Goal: Task Accomplishment & Management: Use online tool/utility

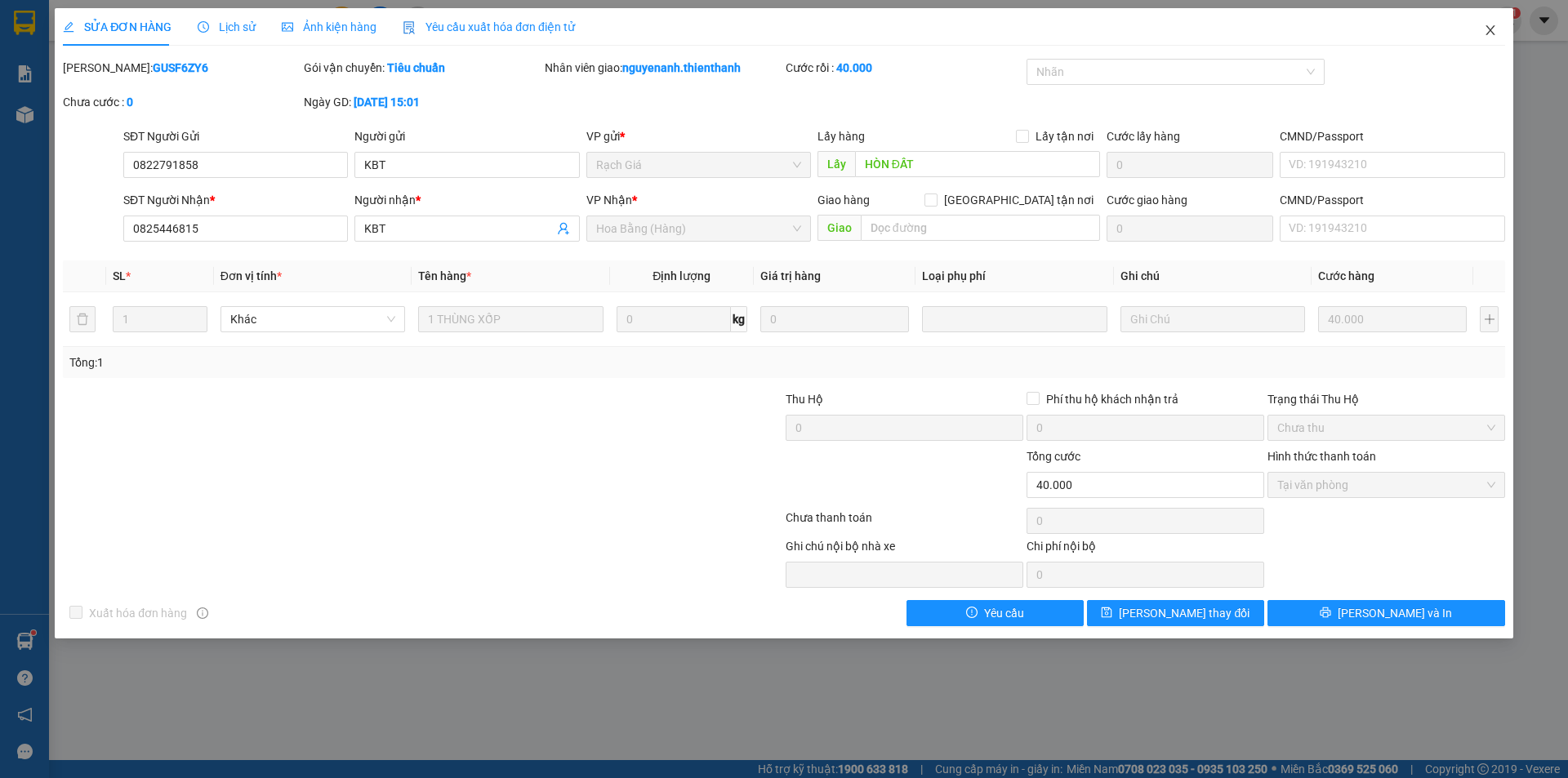
click at [1490, 31] on icon "close" at bounding box center [1489, 30] width 9 height 10
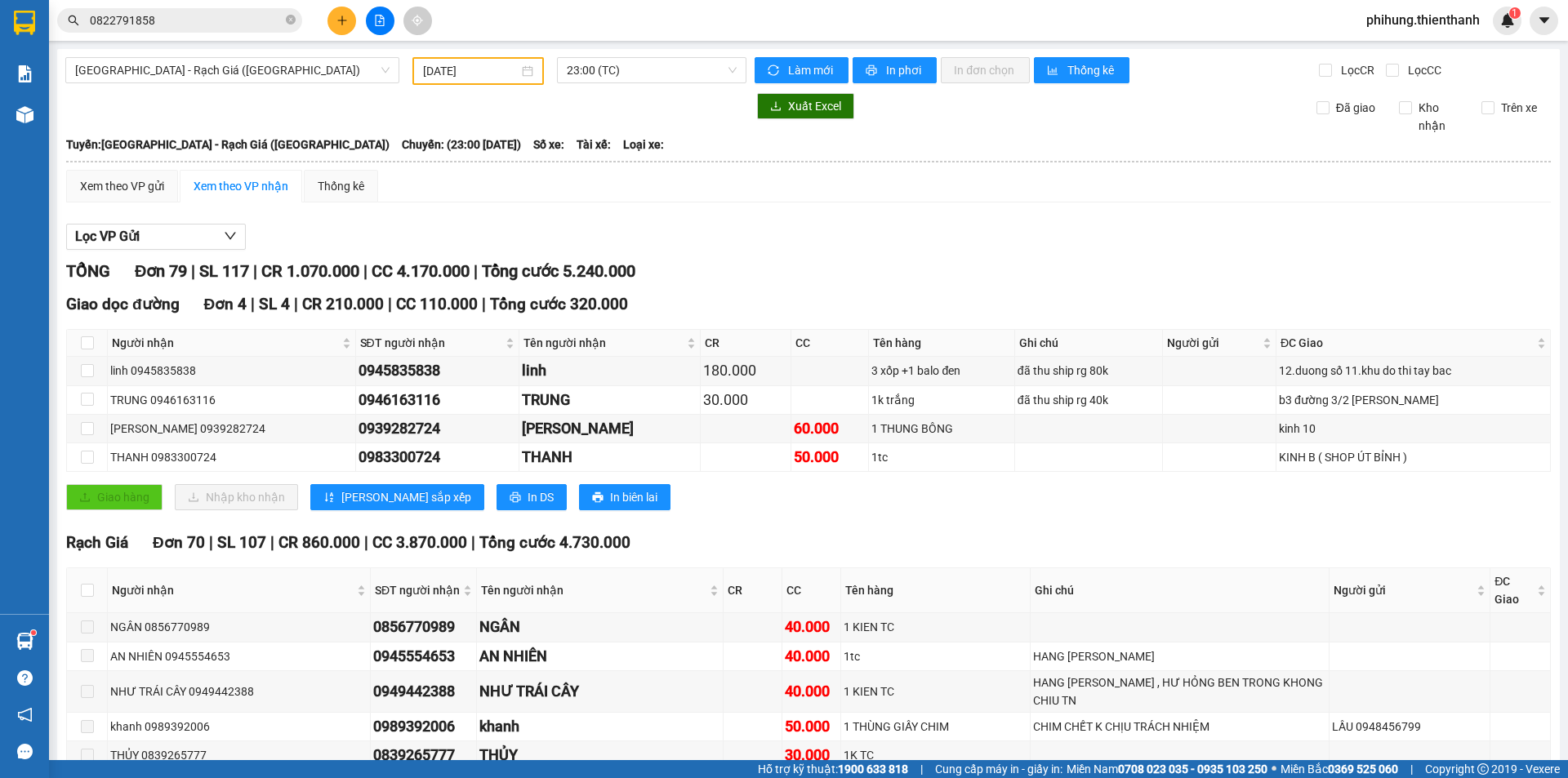
click at [99, 125] on div "Xuất Excel Đã giao Kho nhận Trên xe" at bounding box center [809, 114] width 1486 height 42
click at [341, 25] on icon "plus" at bounding box center [341, 20] width 11 height 11
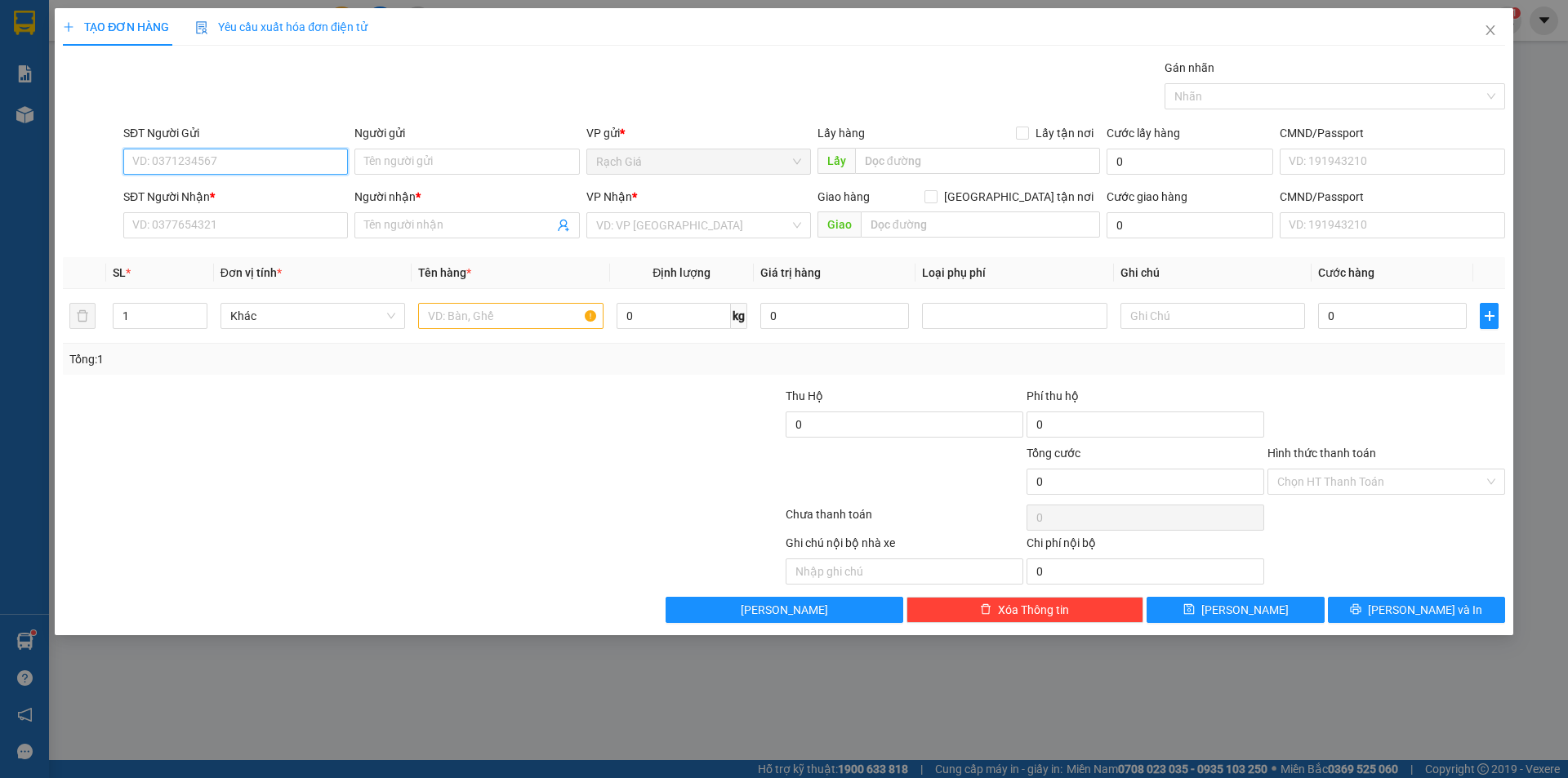
click at [681, 167] on span "Rạch Giá" at bounding box center [698, 161] width 205 height 25
click at [670, 218] on input "search" at bounding box center [692, 225] width 194 height 25
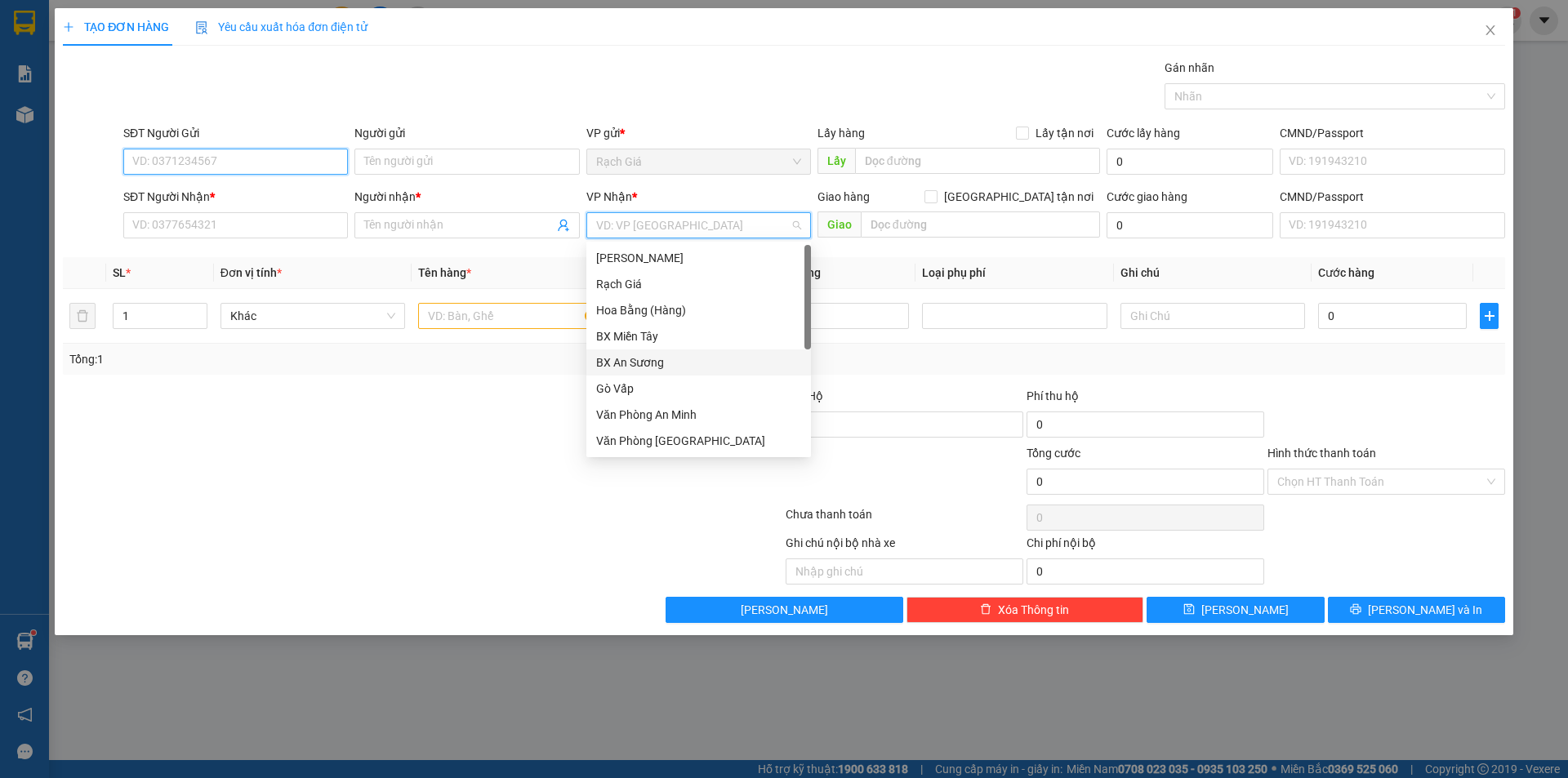
click at [219, 153] on input "SĐT Người Gửi" at bounding box center [236, 161] width 225 height 26
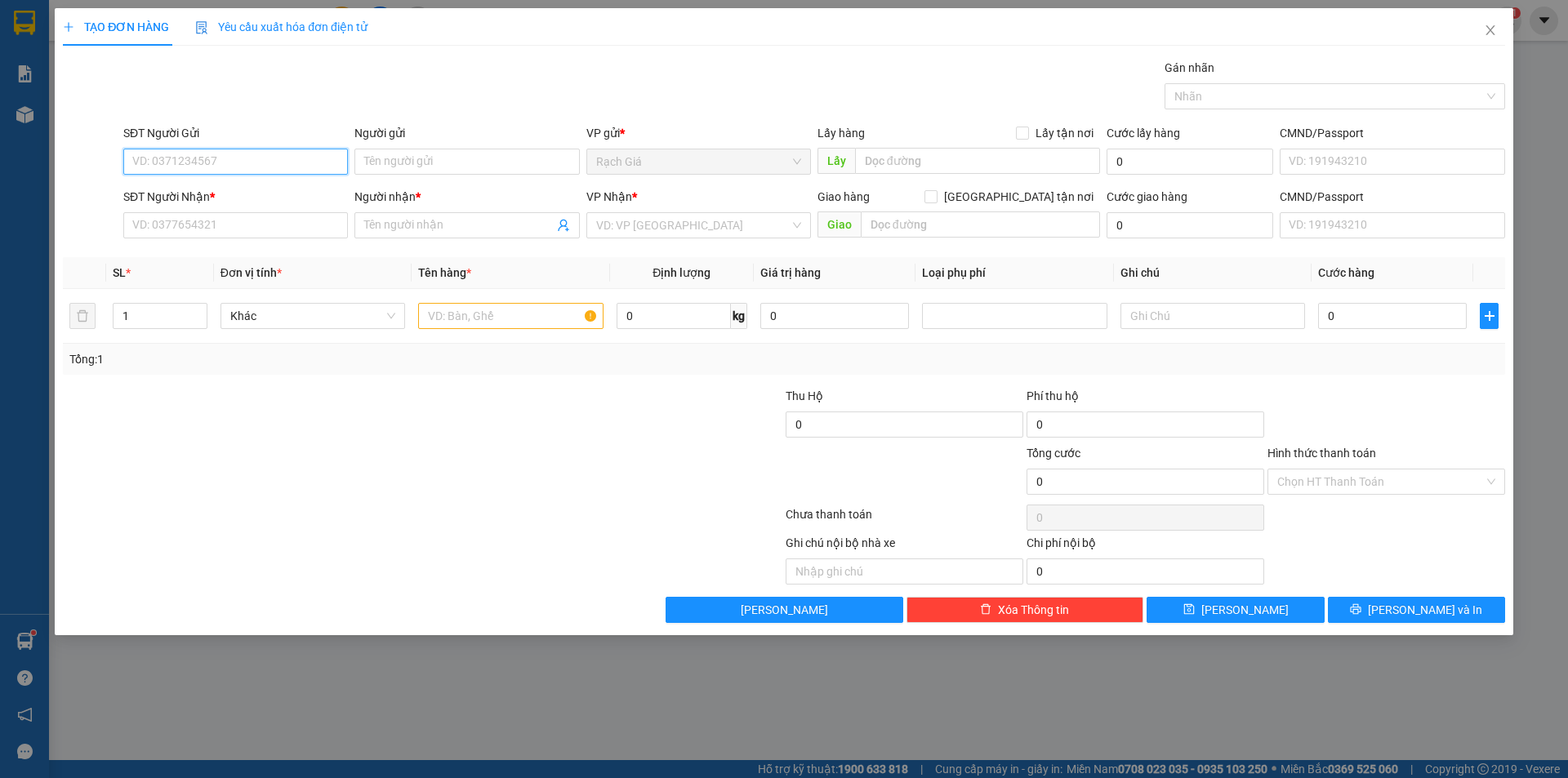
click at [701, 163] on span "Rạch Giá" at bounding box center [698, 161] width 205 height 25
click at [1484, 46] on span "Close" at bounding box center [1490, 31] width 46 height 46
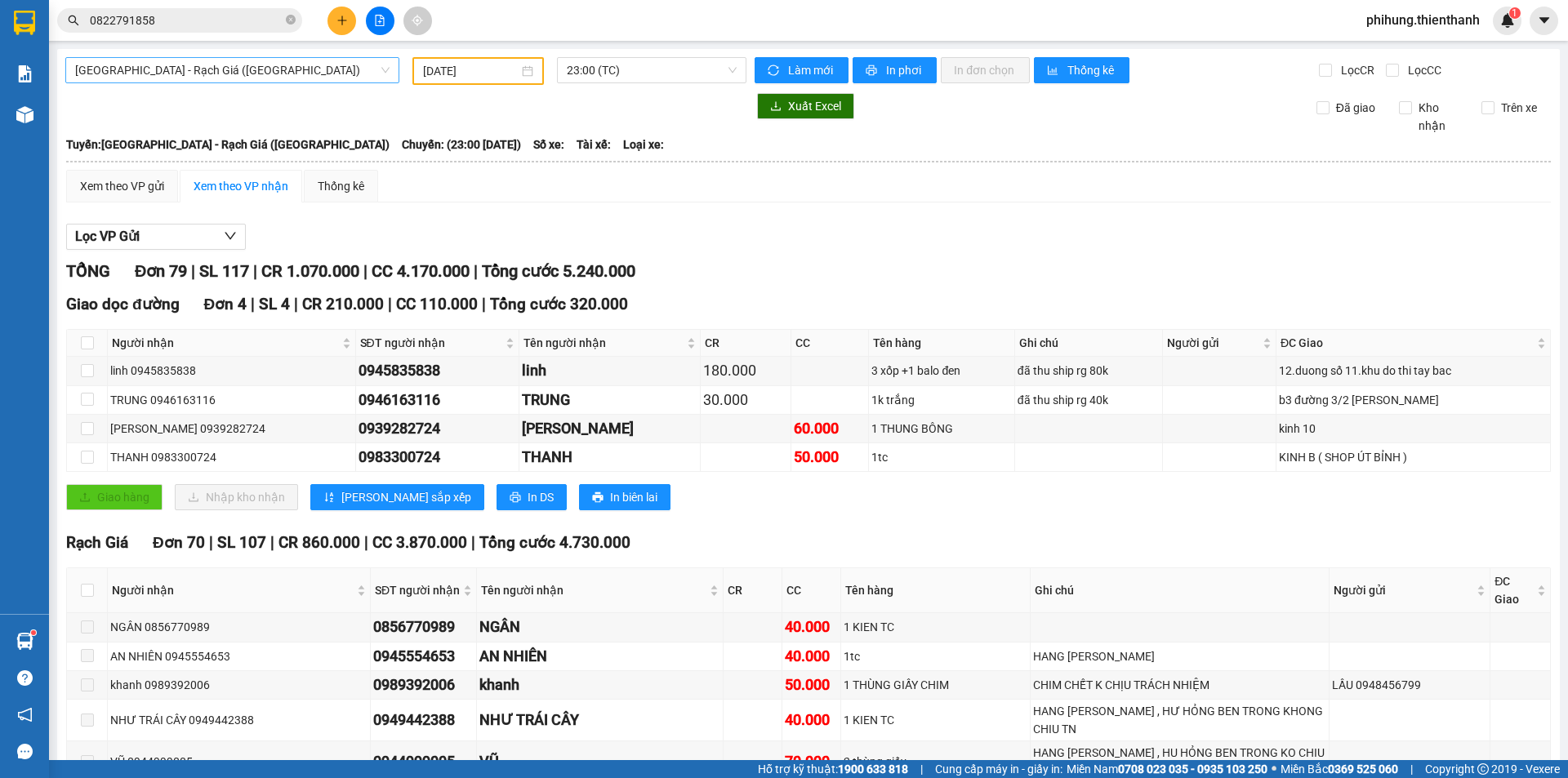
click at [311, 72] on span "[GEOGRAPHIC_DATA] - Rạch Giá ([GEOGRAPHIC_DATA])" at bounding box center [233, 70] width 314 height 25
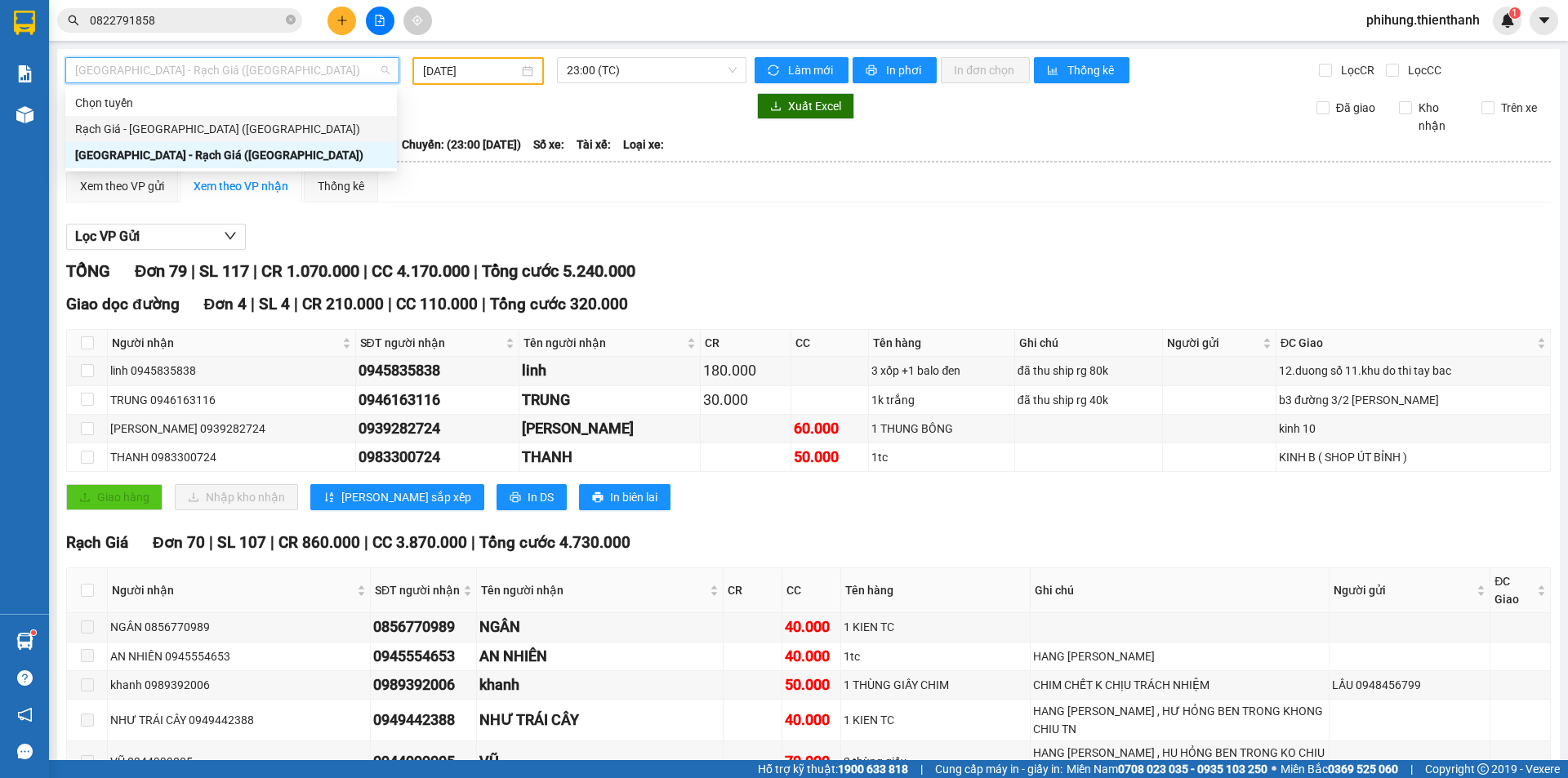
click at [257, 123] on div "Rạch Giá - [GEOGRAPHIC_DATA] ([GEOGRAPHIC_DATA])" at bounding box center [232, 129] width 312 height 18
type input "[DATE]"
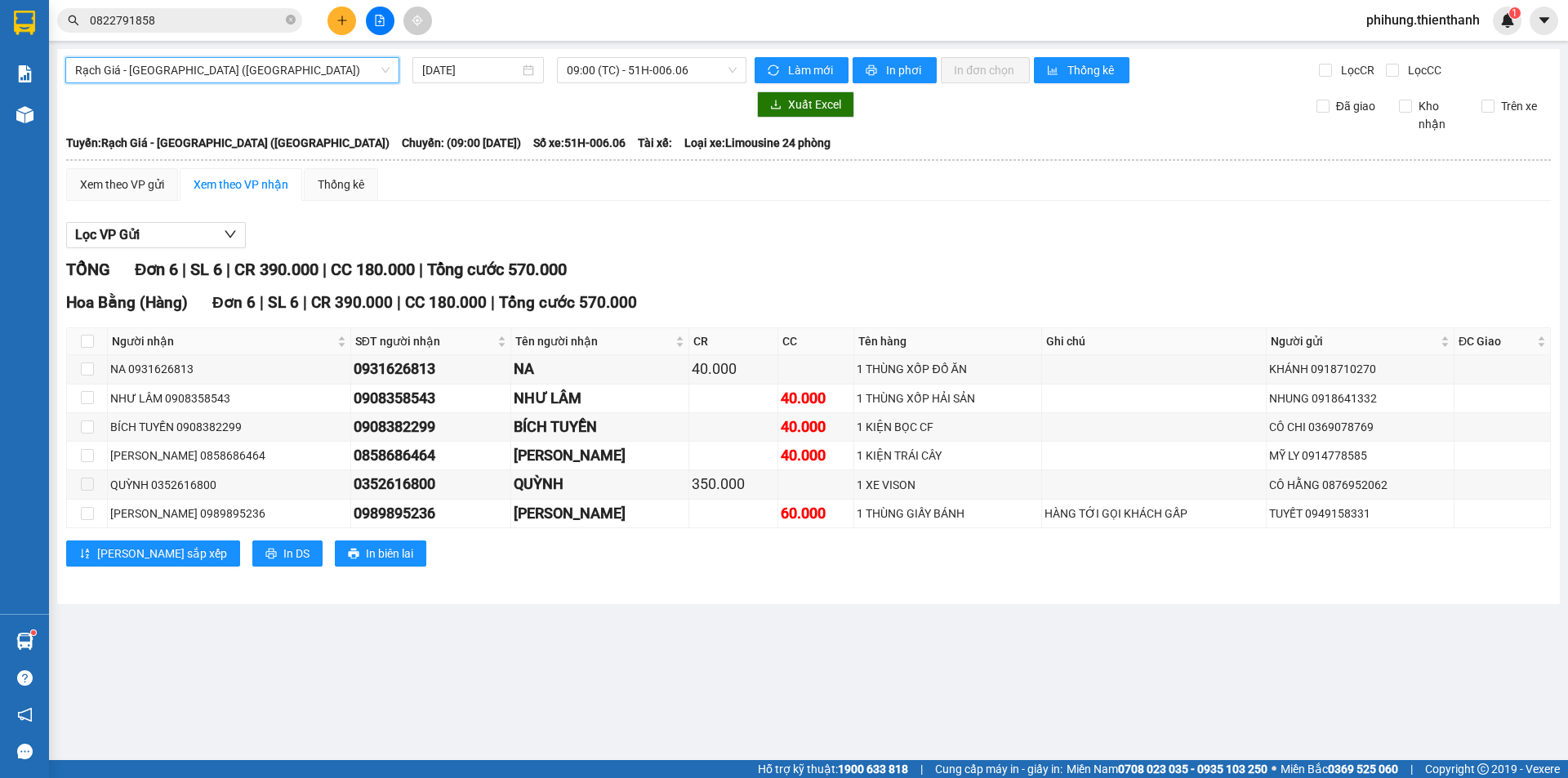
click at [231, 56] on div "Rạch Giá - [GEOGRAPHIC_DATA] ([GEOGRAPHIC_DATA]) Rạch Giá - [GEOGRAPHIC_DATA] (…" at bounding box center [808, 326] width 1503 height 555
click at [227, 73] on span "Rạch Giá - [GEOGRAPHIC_DATA] ([GEOGRAPHIC_DATA])" at bounding box center [233, 70] width 314 height 25
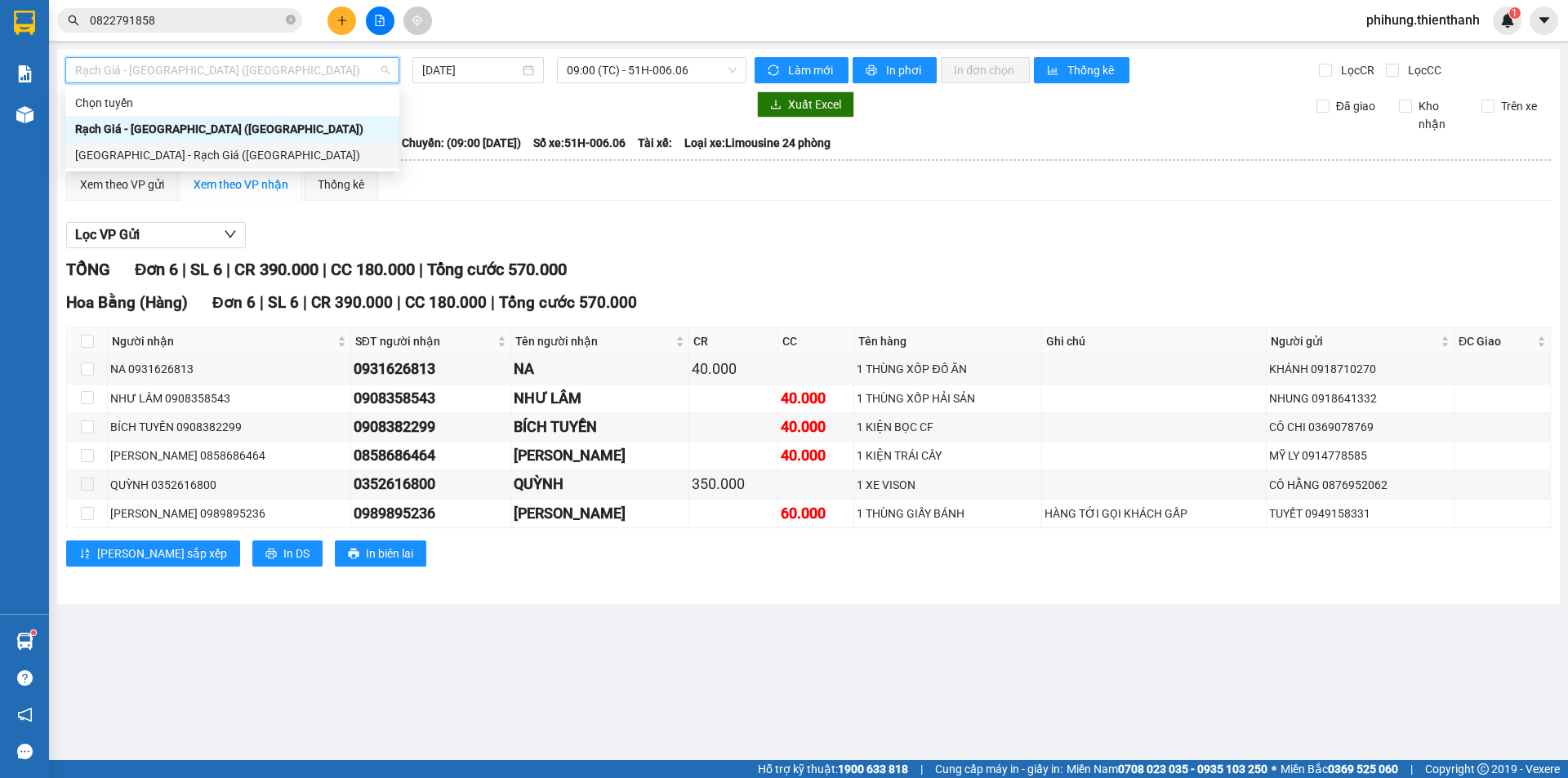
click at [231, 165] on div "[GEOGRAPHIC_DATA] - Rạch Giá ([GEOGRAPHIC_DATA])" at bounding box center [233, 155] width 334 height 26
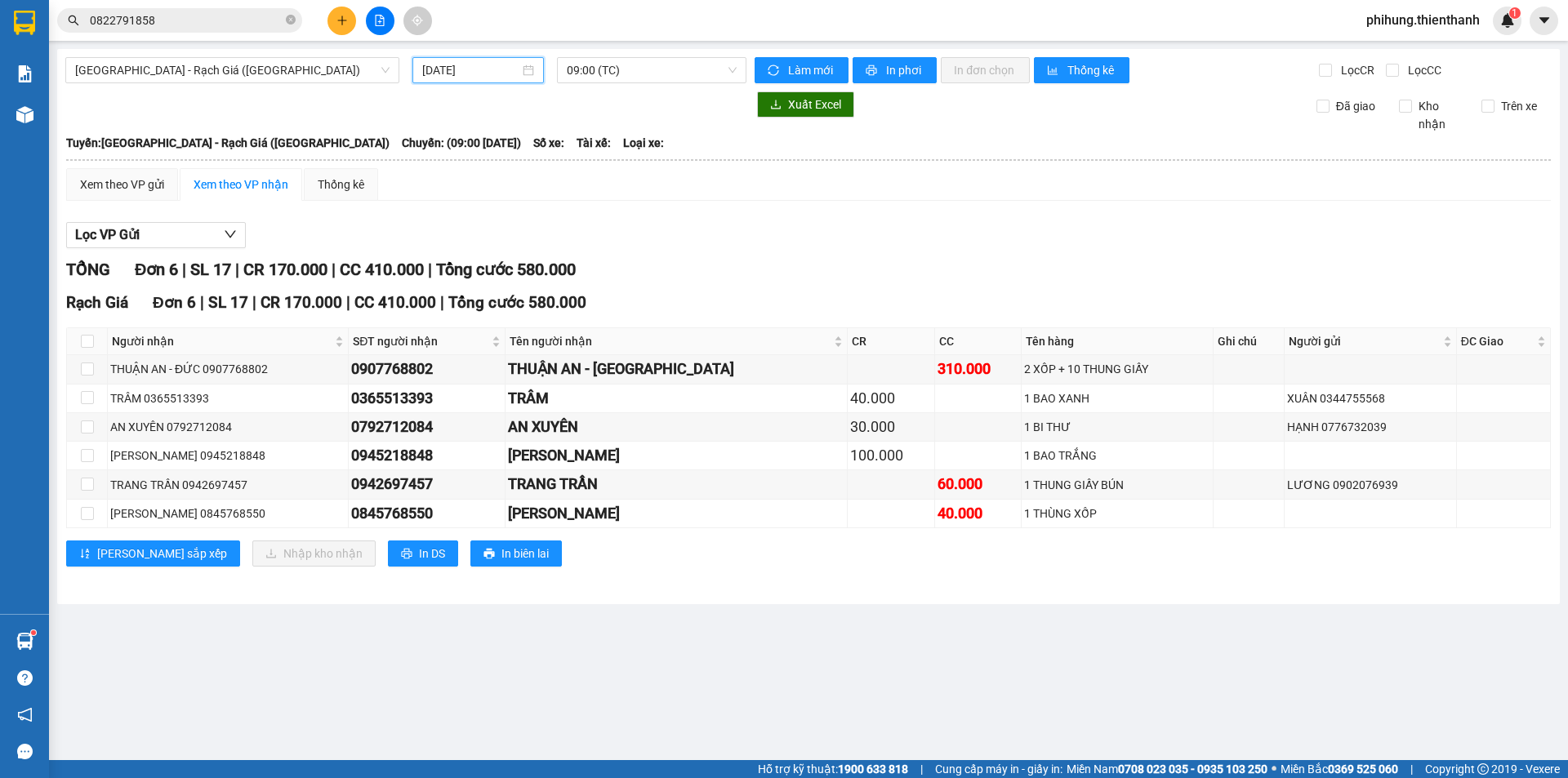
click at [500, 76] on input "[DATE]" at bounding box center [471, 71] width 98 height 18
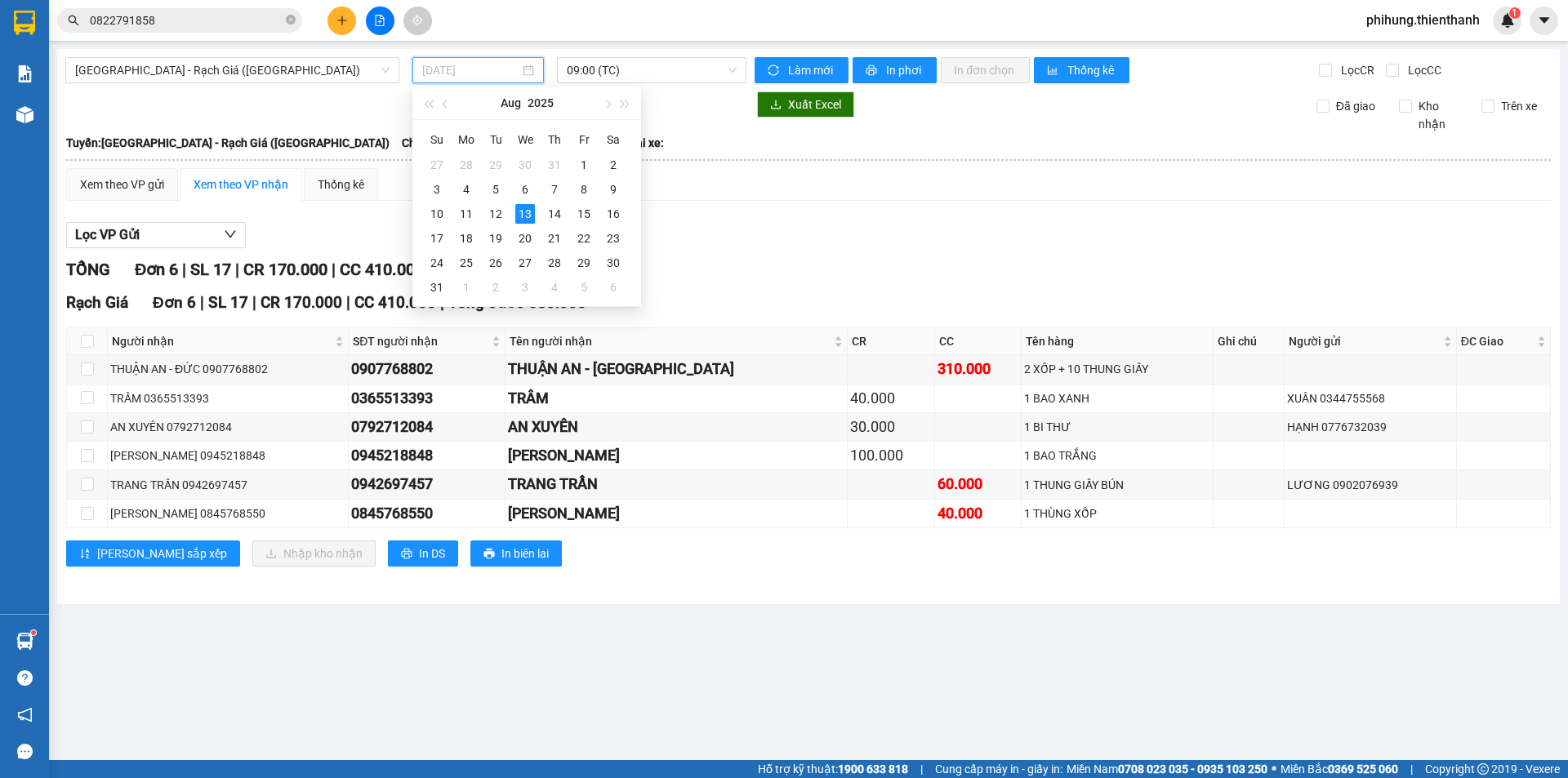
click at [527, 212] on div "13" at bounding box center [525, 214] width 20 height 20
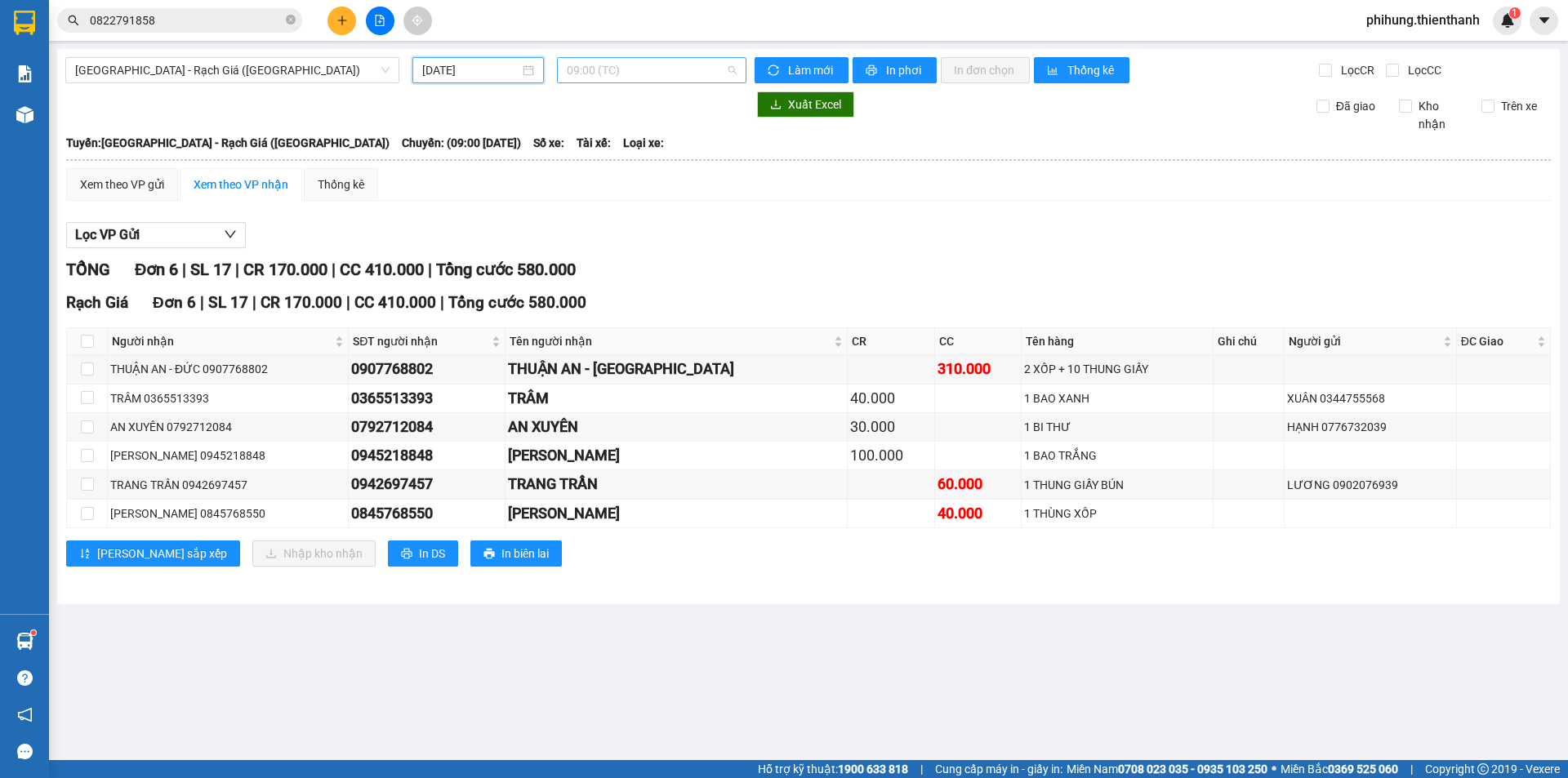
click at [592, 65] on span "09:00 (TC)" at bounding box center [652, 70] width 170 height 25
click at [461, 73] on input "[DATE]" at bounding box center [471, 71] width 98 height 18
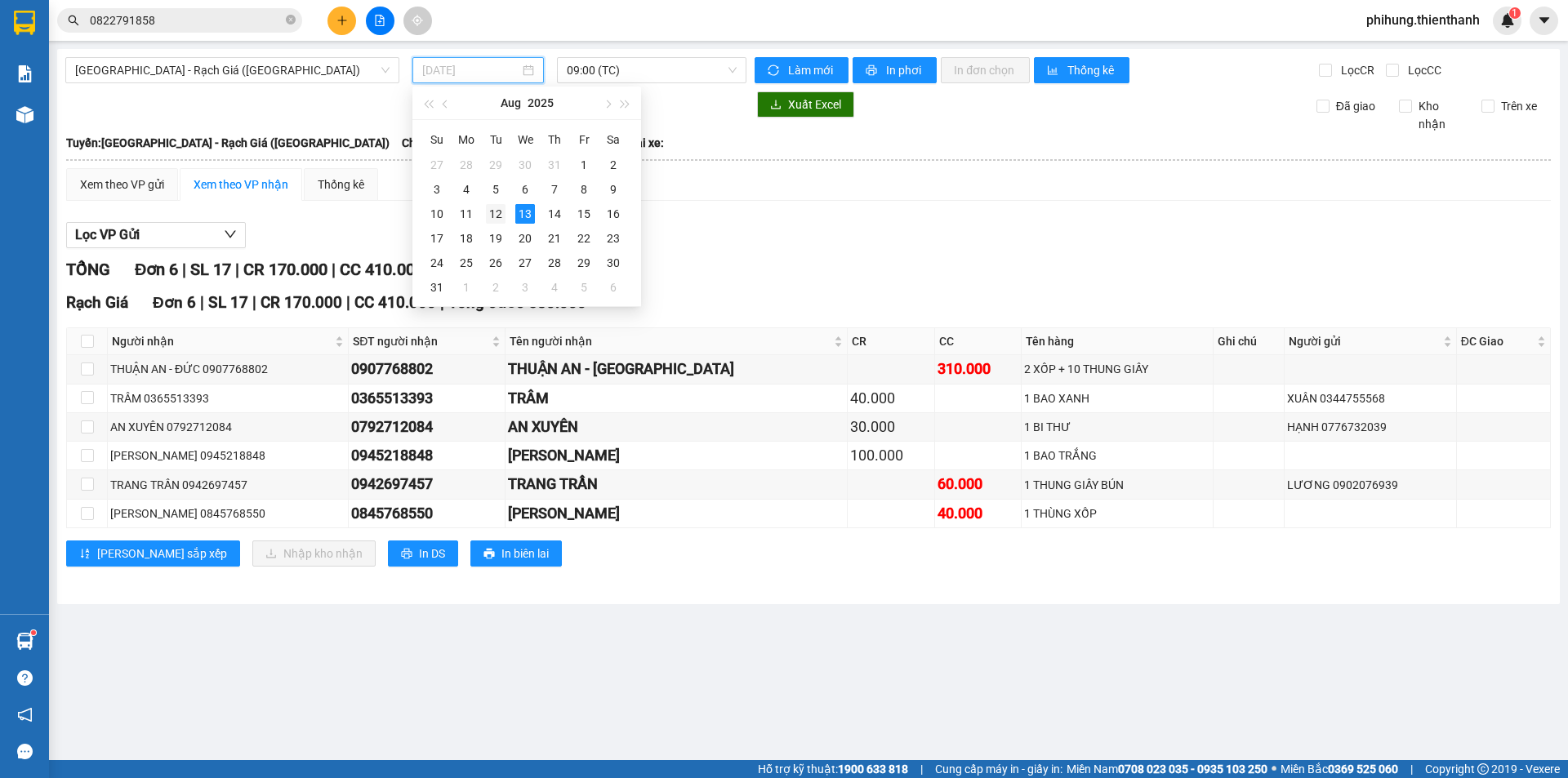
click at [493, 208] on div "12" at bounding box center [495, 214] width 20 height 20
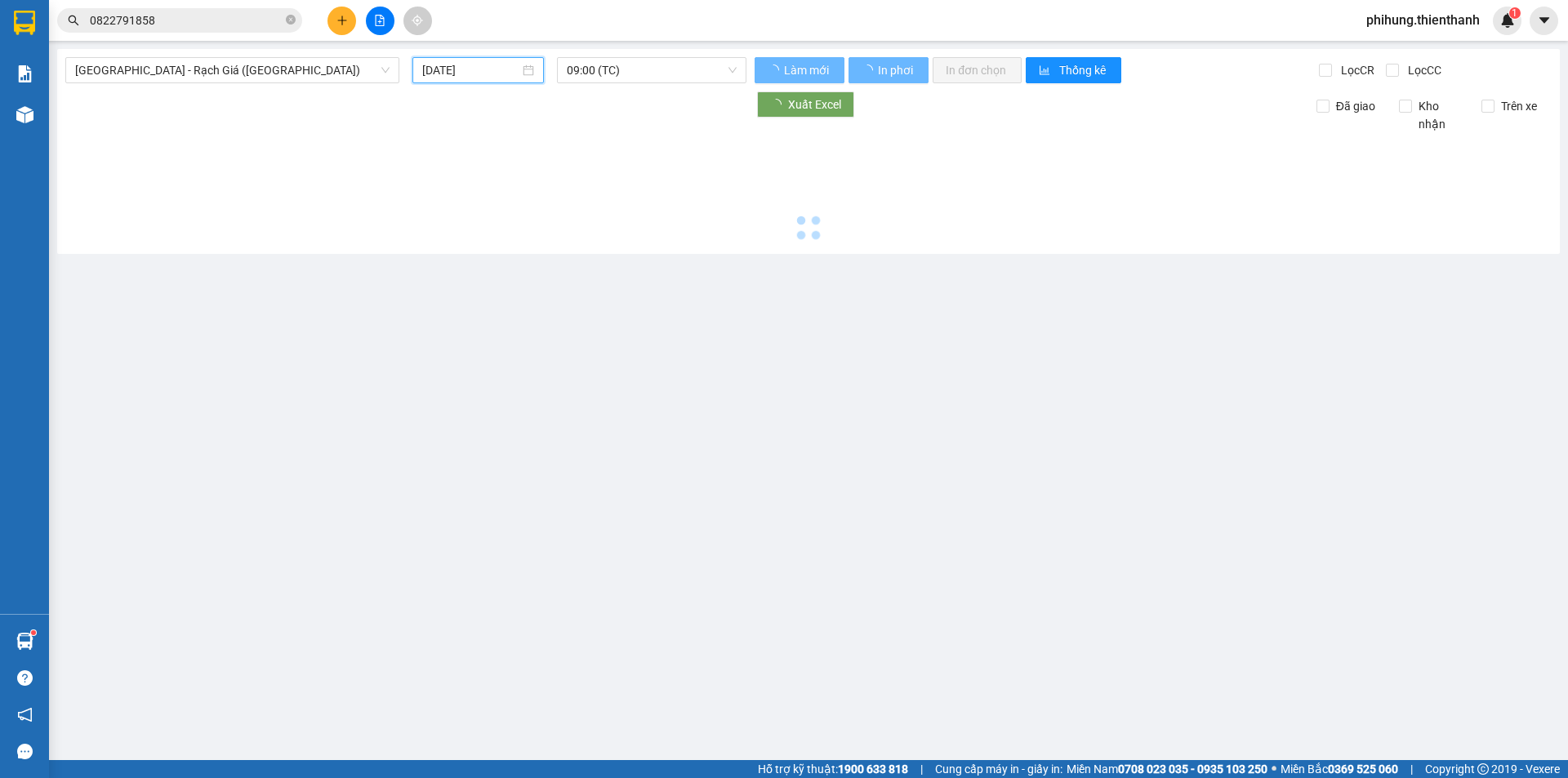
type input "[DATE]"
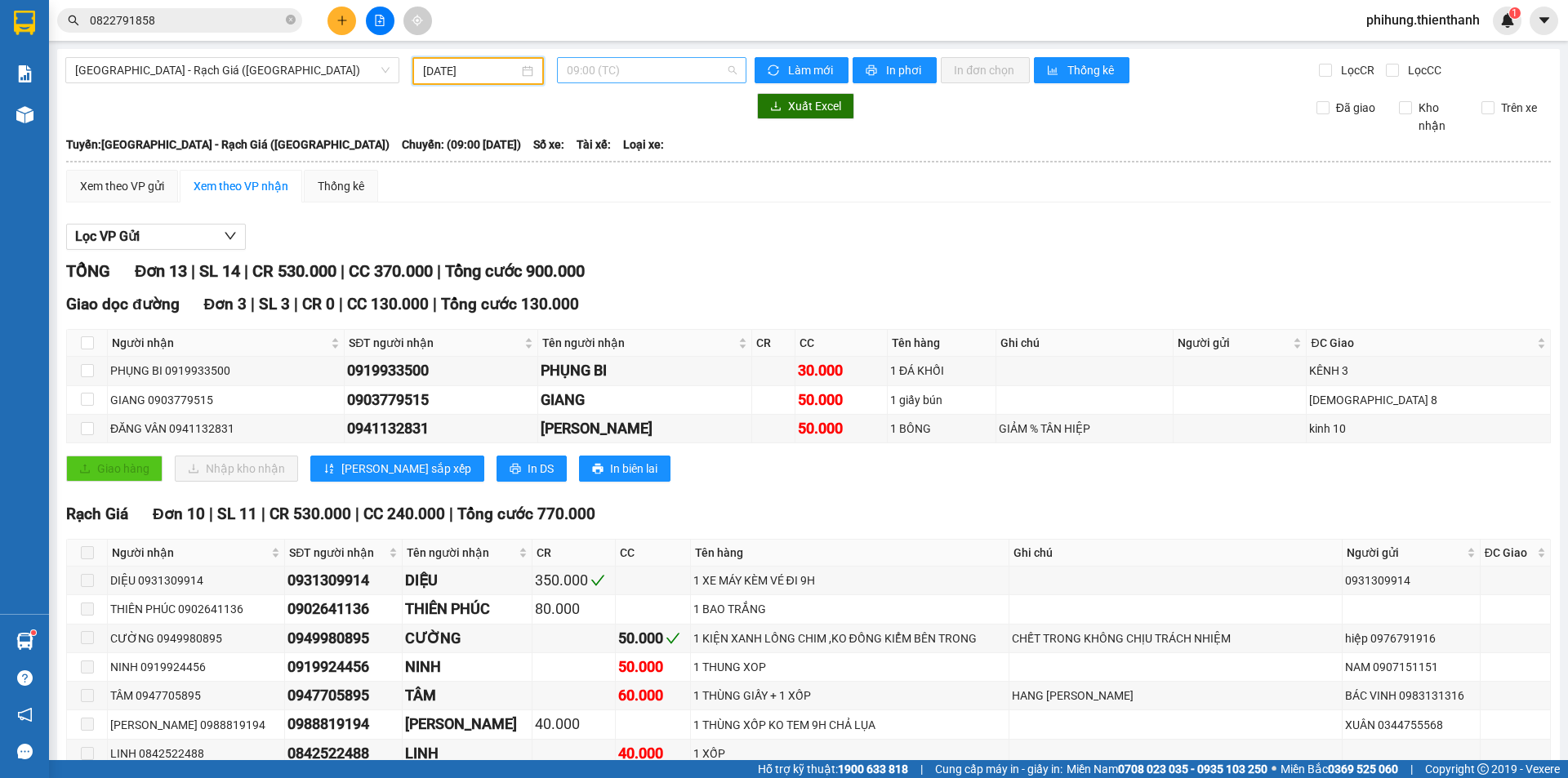
click at [634, 69] on span "09:00 (TC)" at bounding box center [652, 70] width 170 height 25
click at [614, 153] on div "11:00 (TC)" at bounding box center [627, 155] width 127 height 18
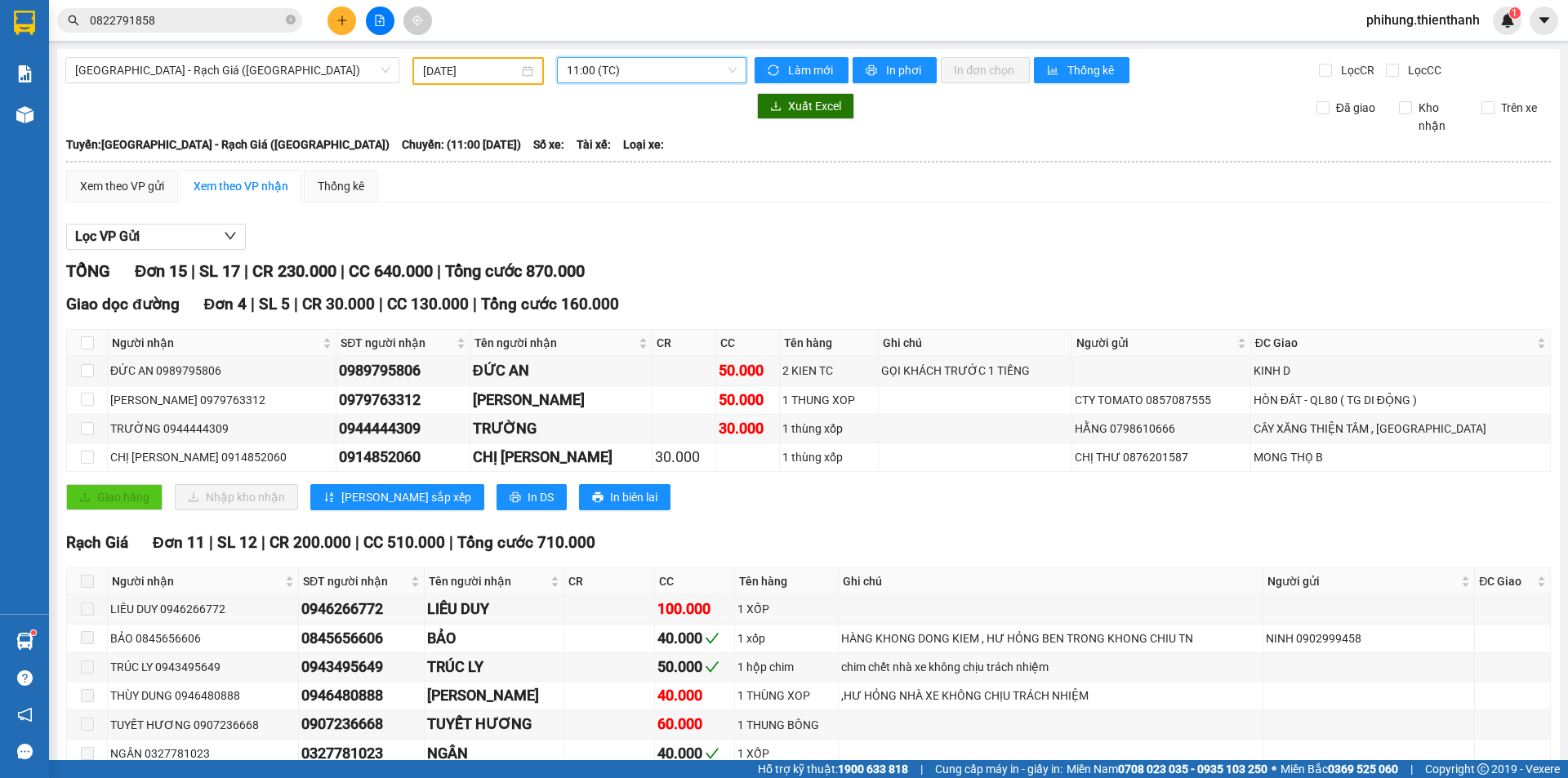
click at [636, 71] on span "11:00 (TC)" at bounding box center [652, 70] width 170 height 25
drag, startPoint x: 619, startPoint y: 168, endPoint x: 617, endPoint y: 185, distance: 17.1
click at [617, 185] on div "13:00 (TC)" at bounding box center [627, 181] width 147 height 26
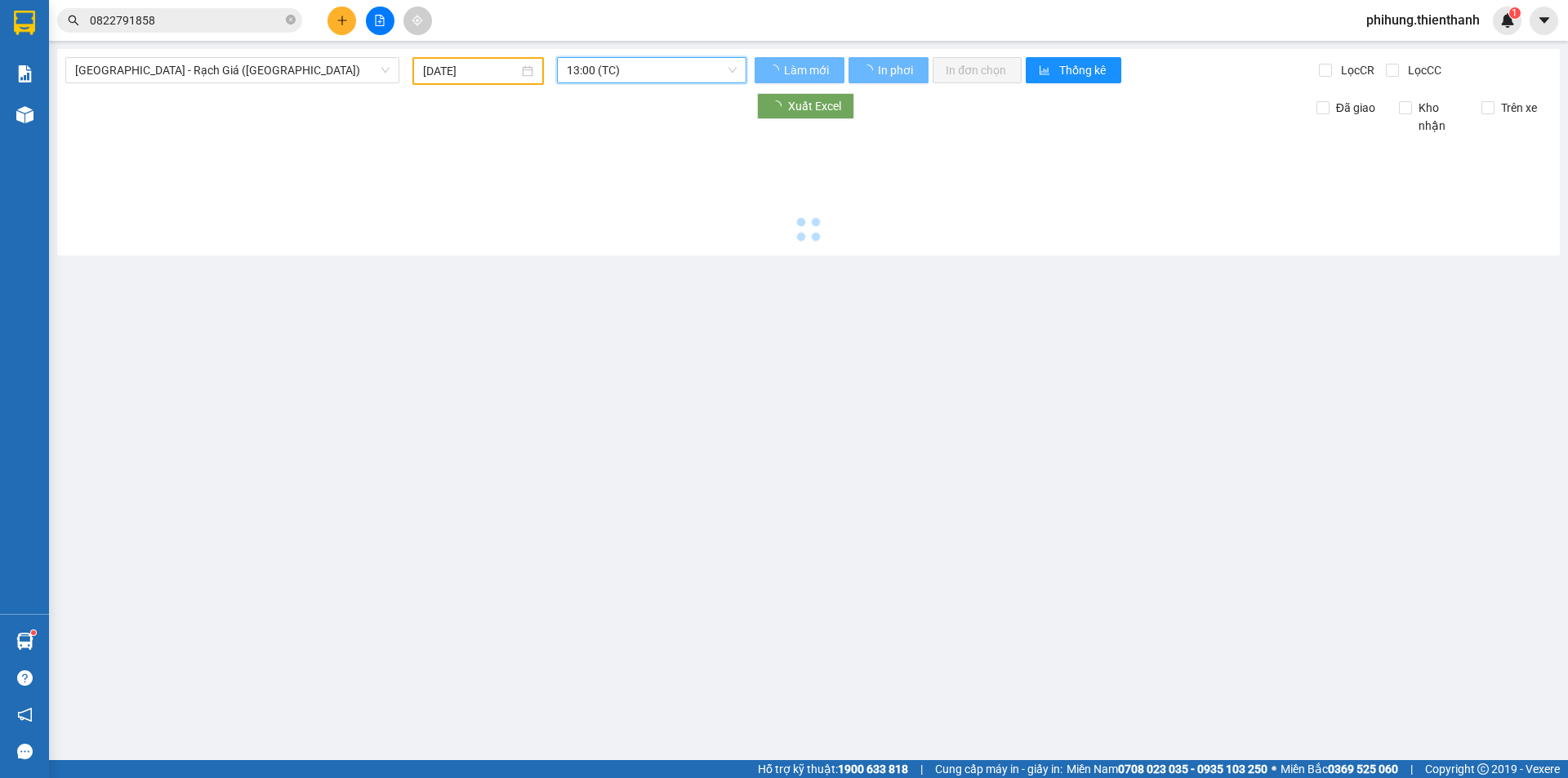
click at [617, 194] on div at bounding box center [809, 190] width 1486 height 112
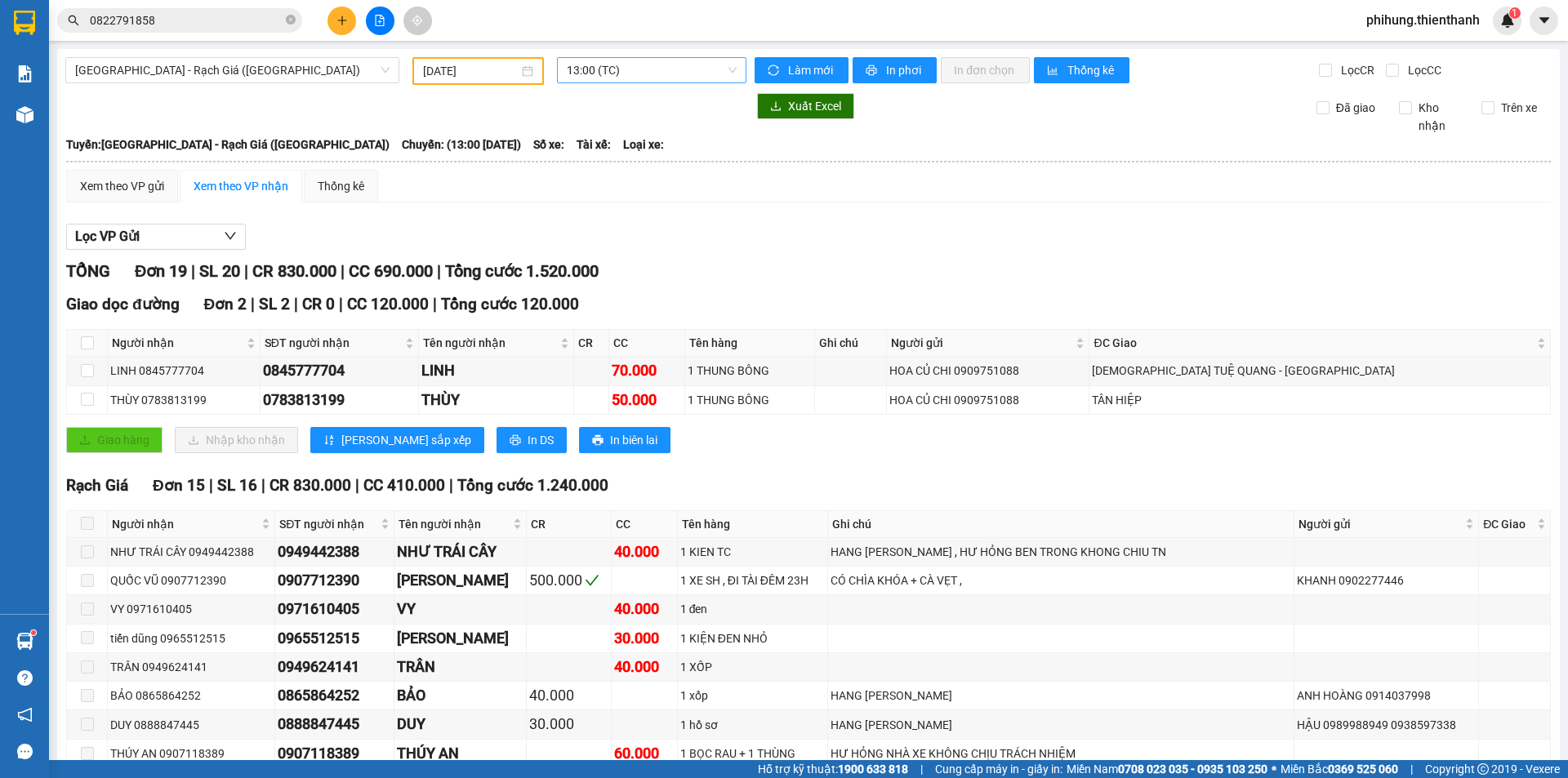
click at [584, 85] on div "13:00 (TC)" at bounding box center [652, 71] width 203 height 28
click at [610, 79] on span "13:00 (TC)" at bounding box center [652, 70] width 170 height 25
click at [623, 133] on div "09:00 (TC)" at bounding box center [627, 129] width 127 height 18
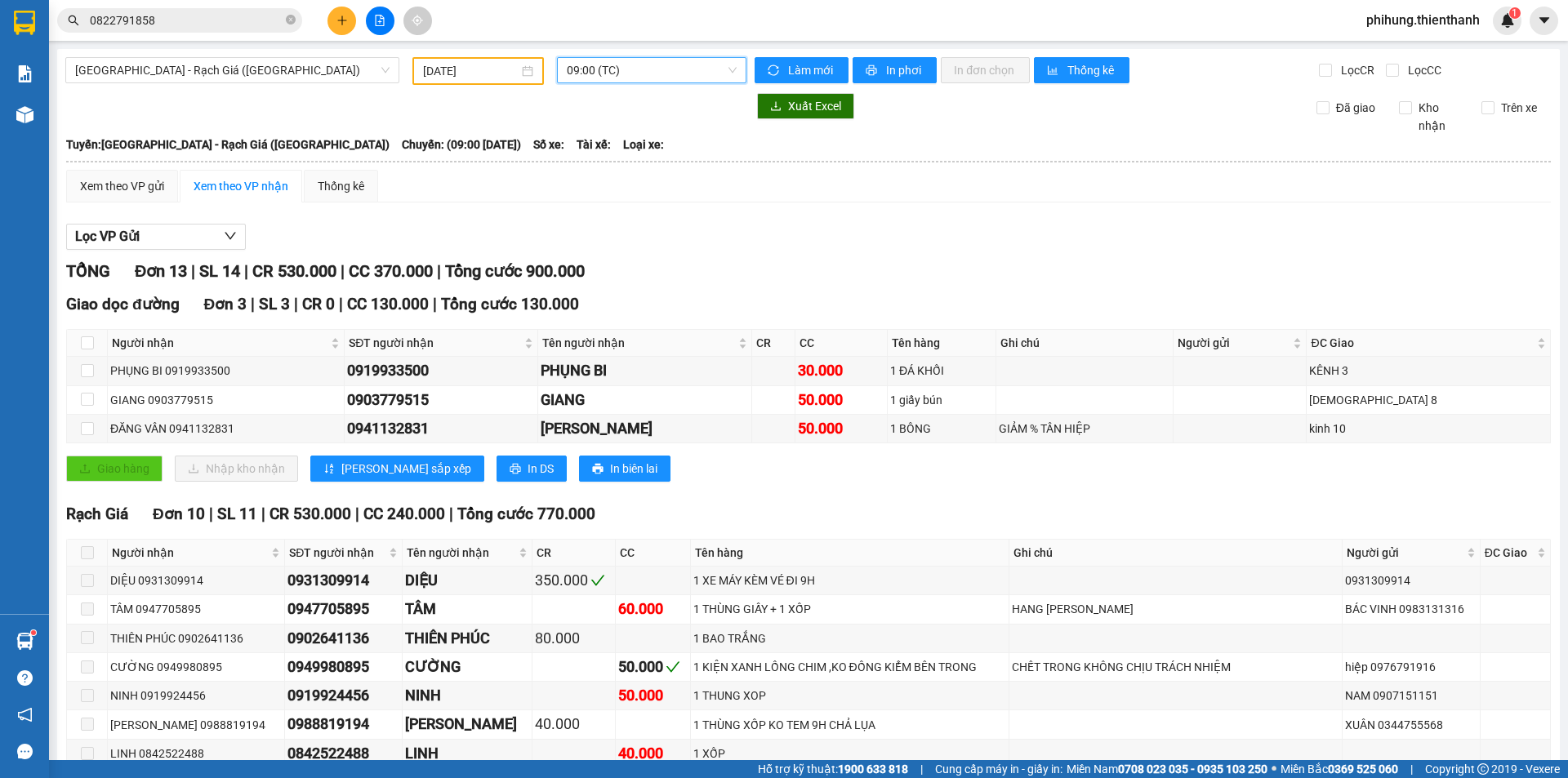
click at [635, 76] on span "09:00 (TC)" at bounding box center [652, 70] width 170 height 25
click at [600, 153] on div "11:00 (TC)" at bounding box center [627, 155] width 127 height 18
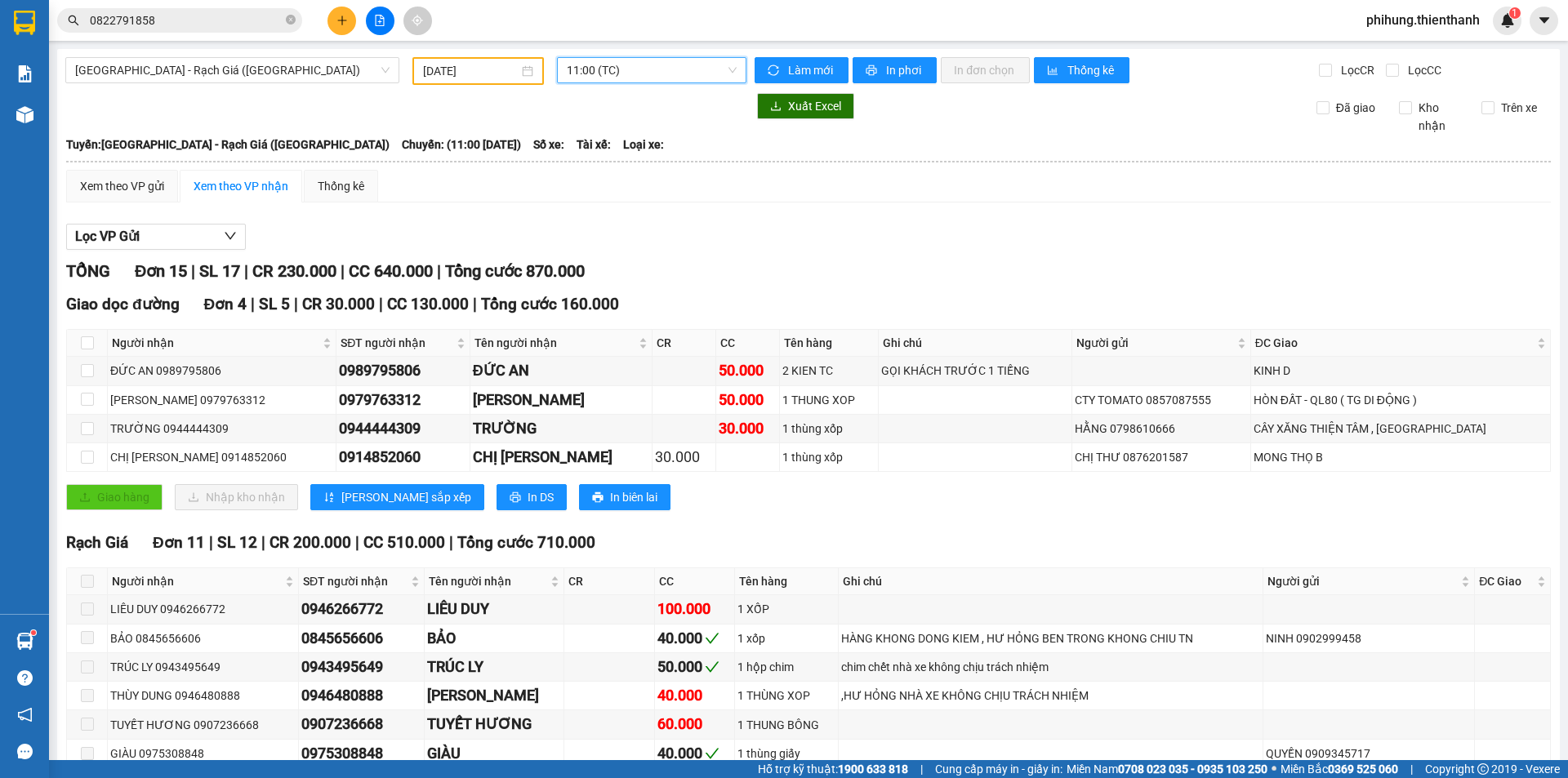
click at [670, 68] on span "11:00 (TC)" at bounding box center [652, 70] width 170 height 25
click at [614, 186] on div "13:00 (TC)" at bounding box center [627, 181] width 127 height 18
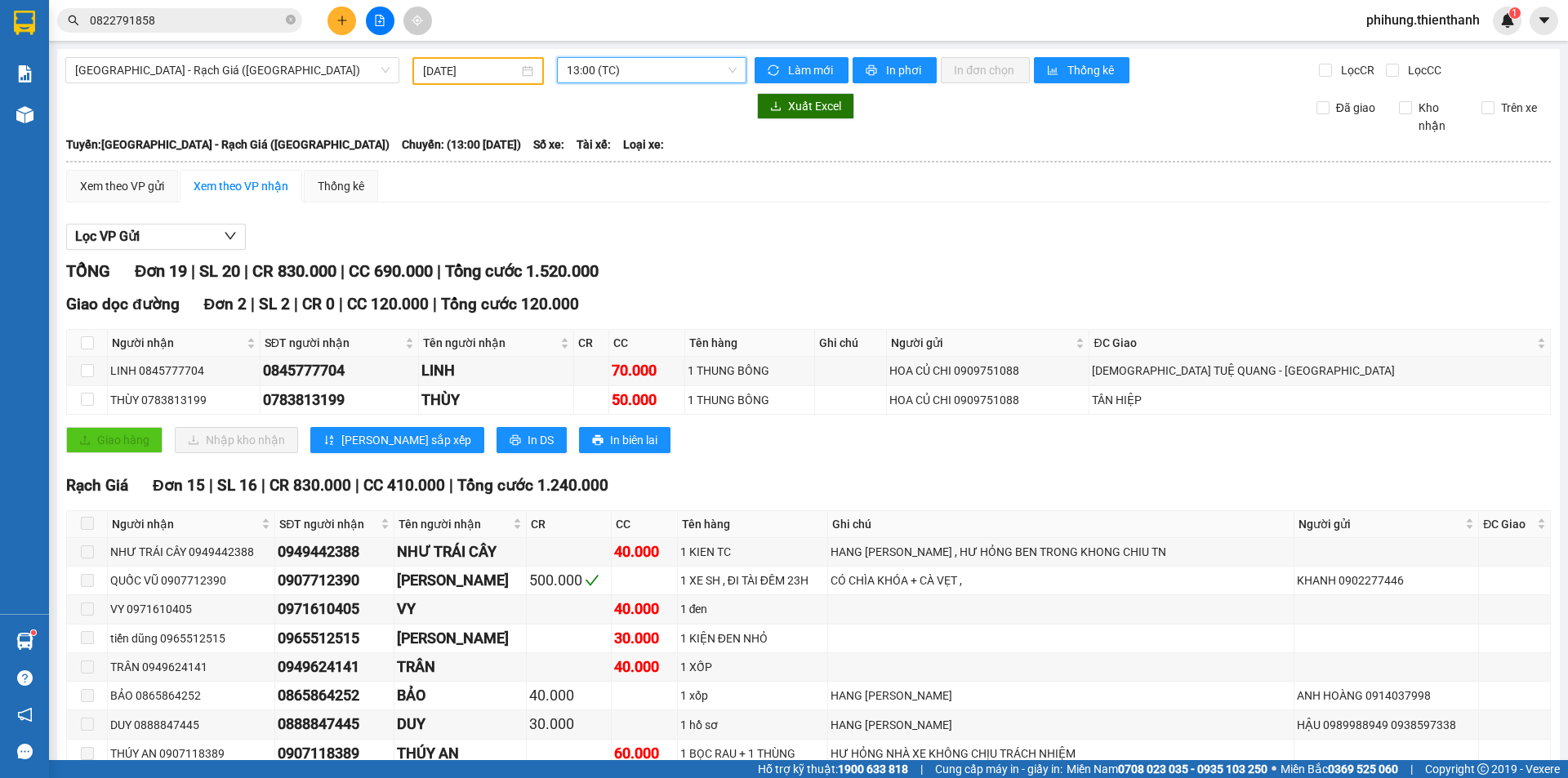
click at [667, 62] on span "13:00 (TC)" at bounding box center [652, 70] width 170 height 25
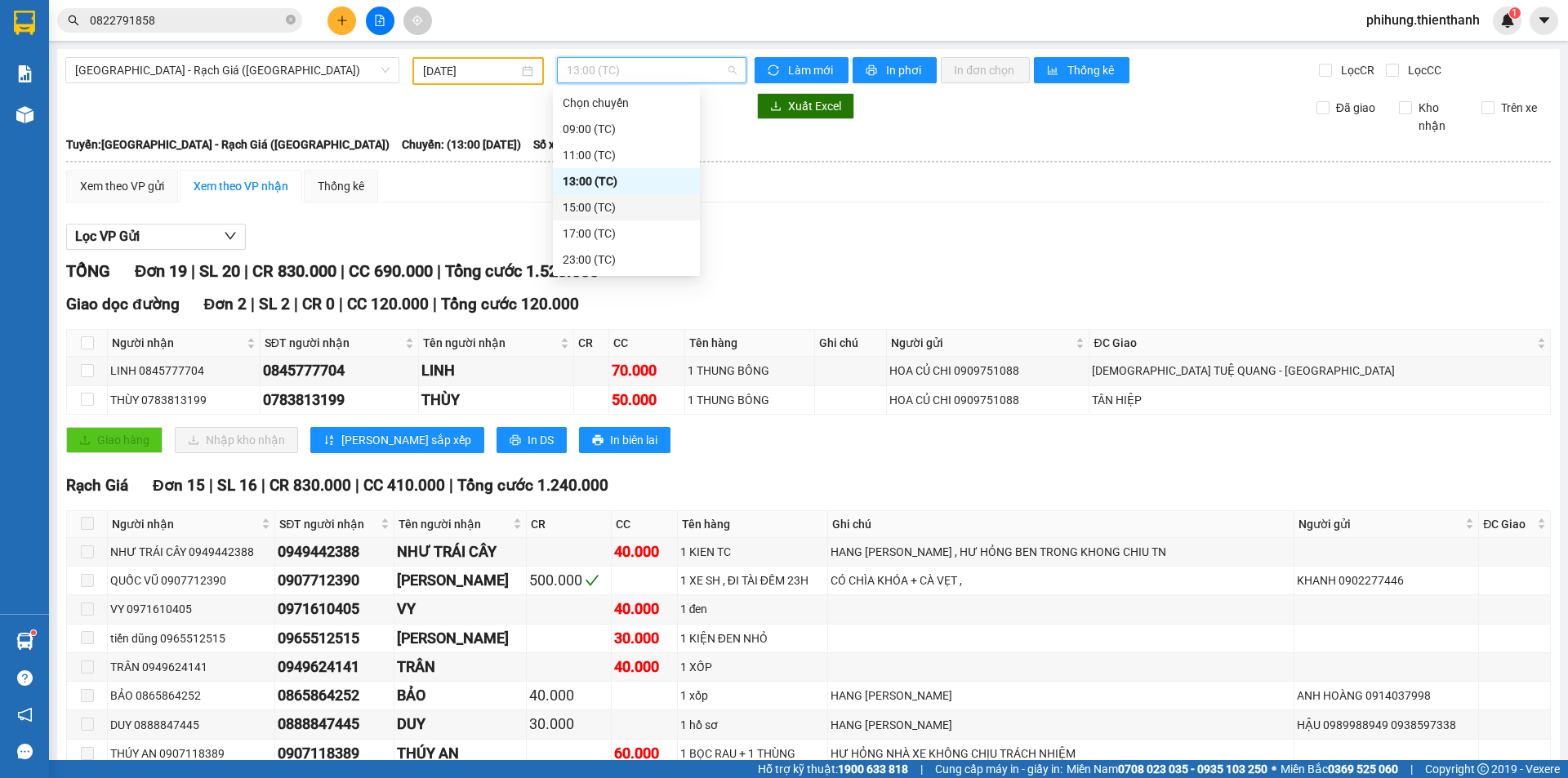
click at [628, 213] on div "15:00 (TC)" at bounding box center [627, 207] width 127 height 18
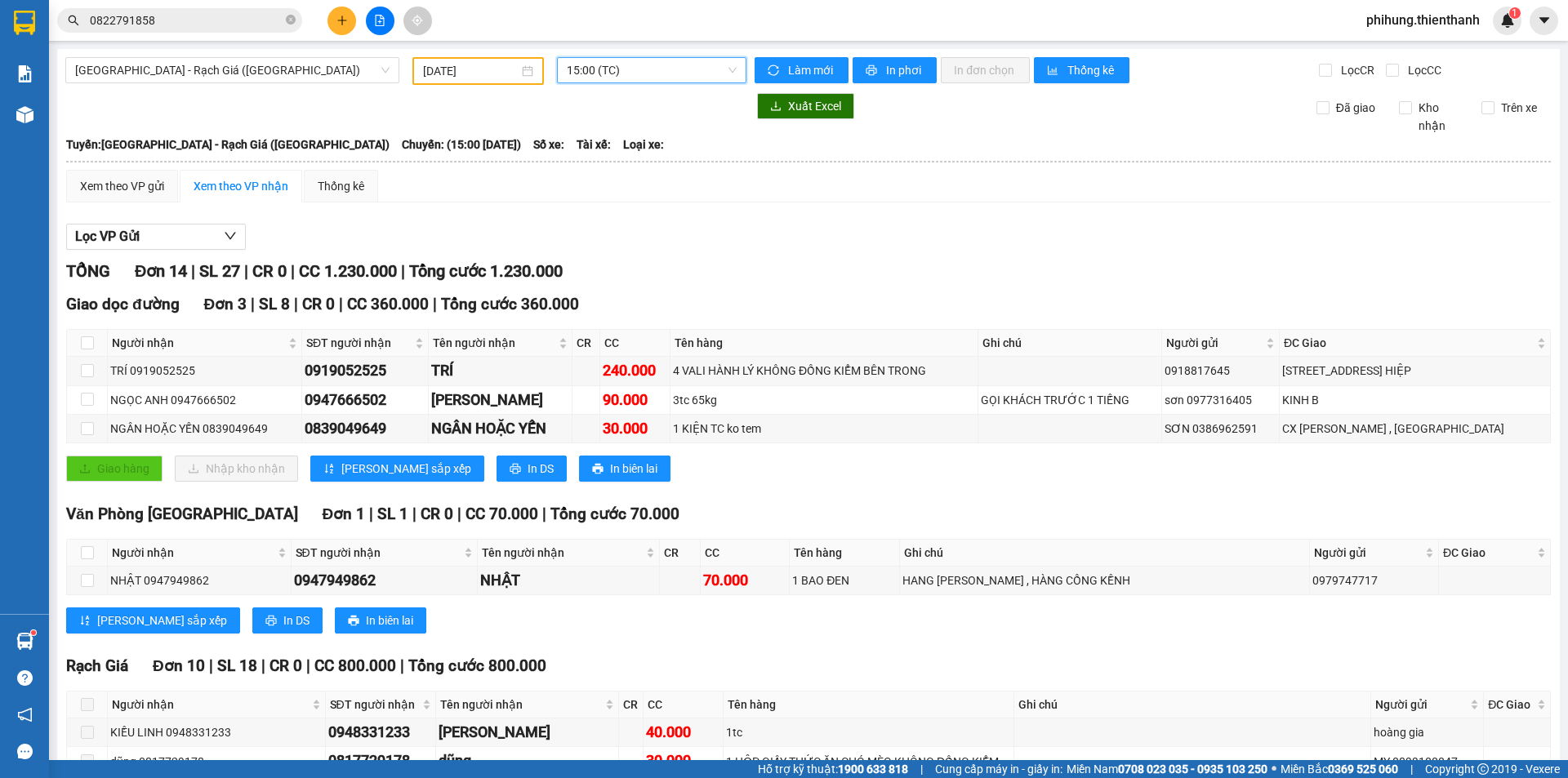
click at [606, 80] on span "15:00 (TC)" at bounding box center [652, 70] width 170 height 25
click at [604, 244] on div "17:00 (TC)" at bounding box center [627, 234] width 147 height 26
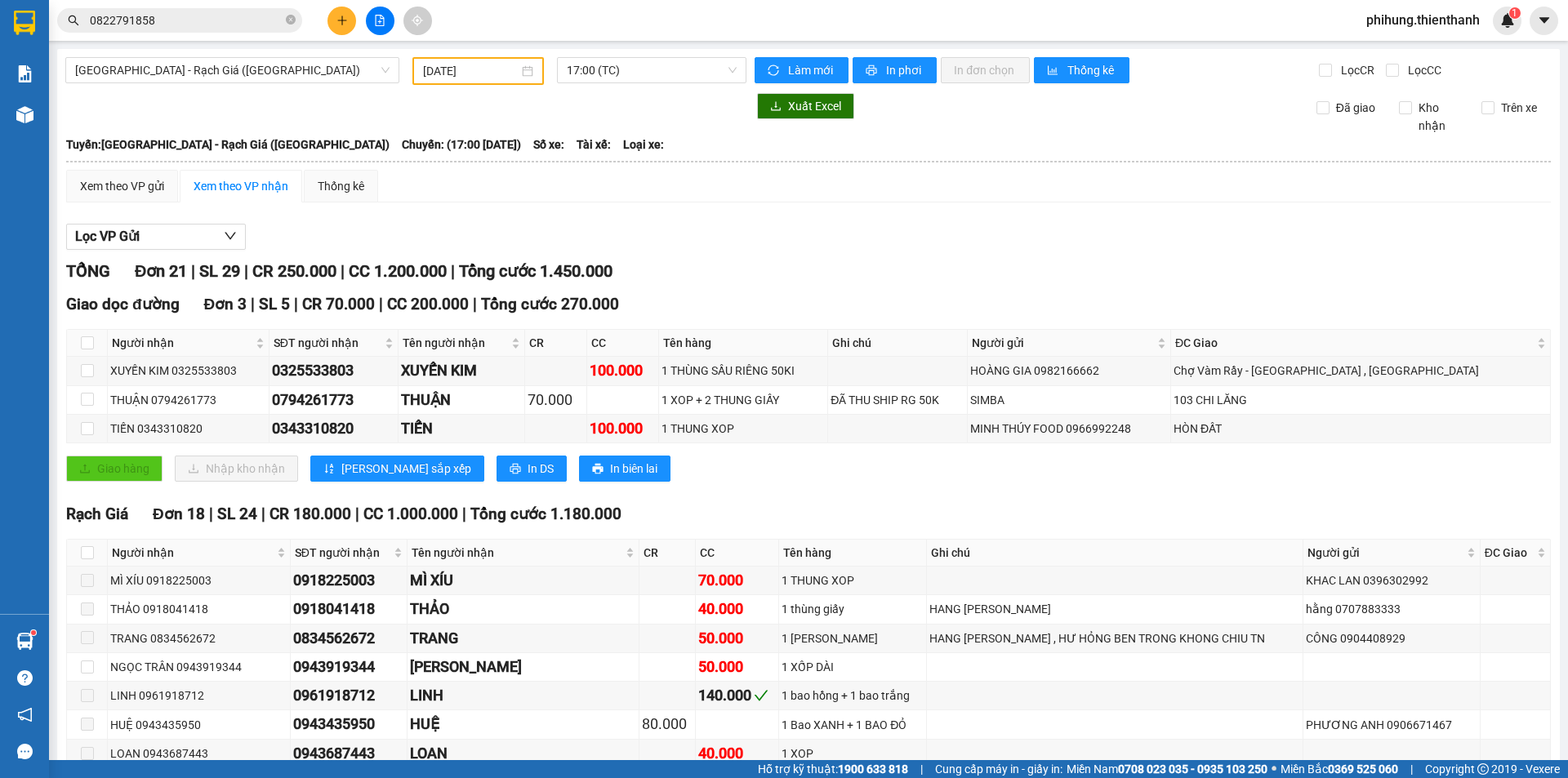
click at [633, 55] on div "[GEOGRAPHIC_DATA] - Rạch Giá ([GEOGRAPHIC_DATA]) [DATE] 17:00 (TC) Làm mới In p…" at bounding box center [808, 605] width 1503 height 1112
click at [632, 74] on span "17:00 (TC)" at bounding box center [652, 70] width 170 height 25
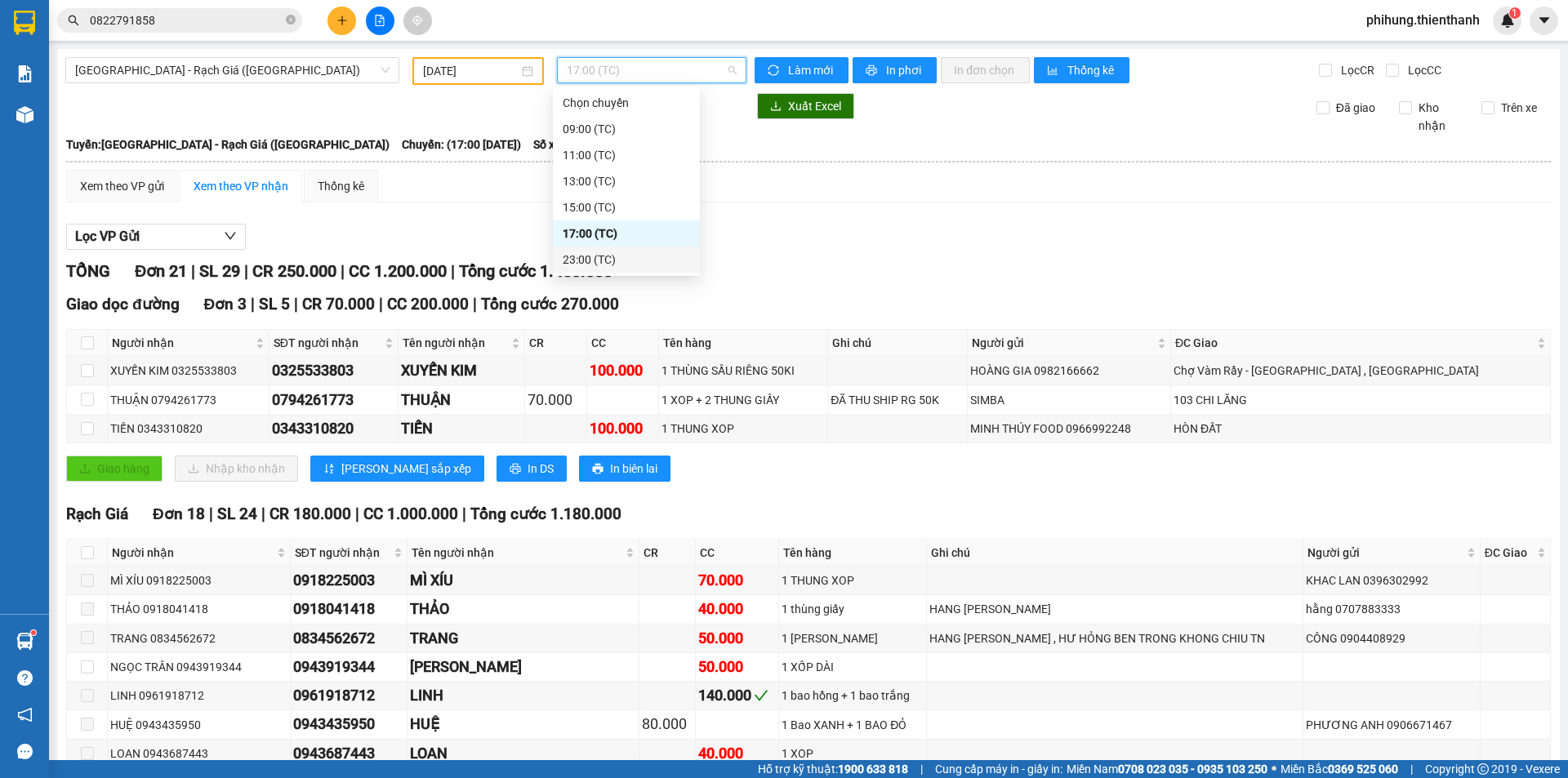
click at [642, 263] on div "23:00 (TC)" at bounding box center [627, 260] width 127 height 18
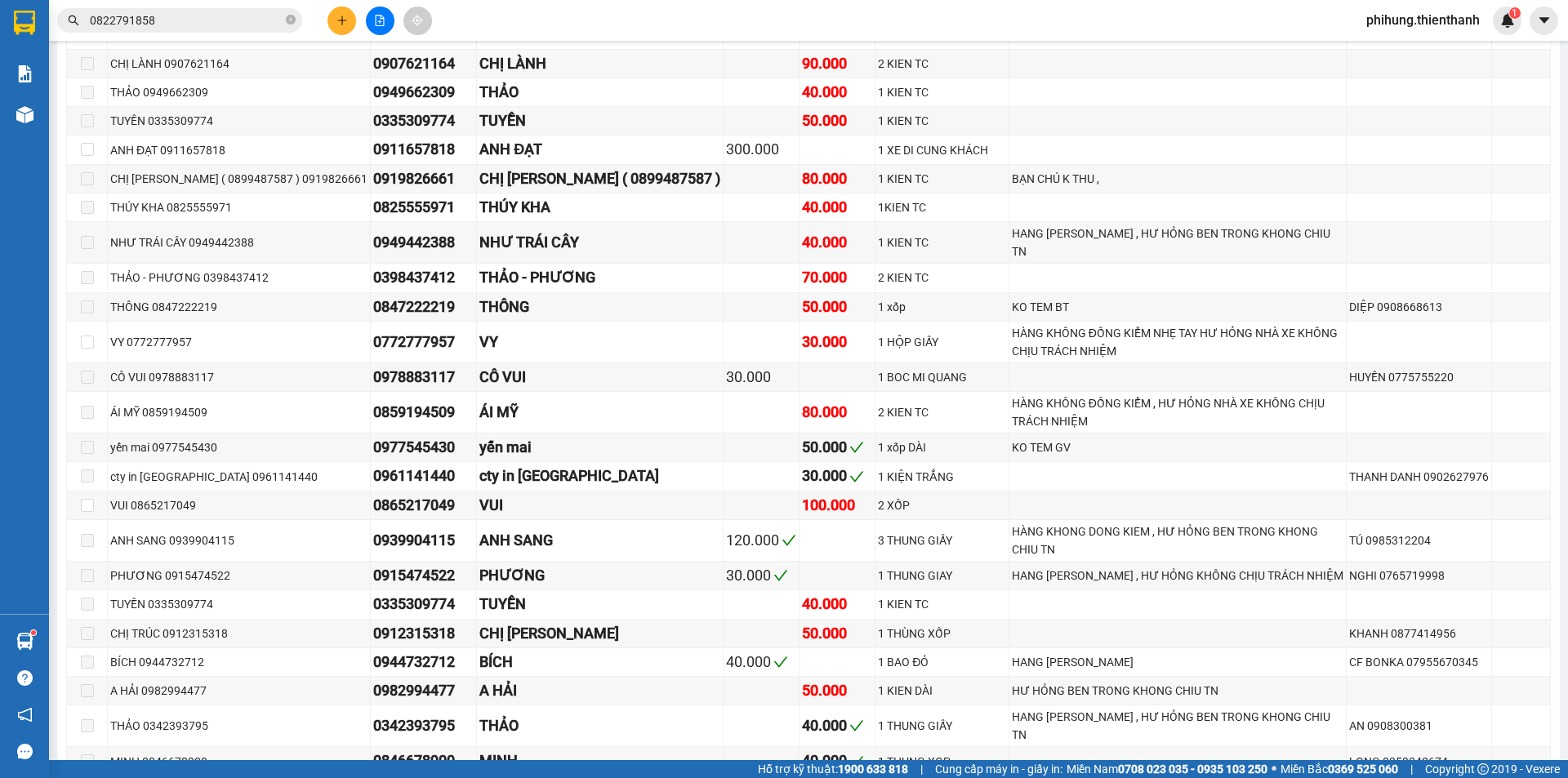
scroll to position [1823, 0]
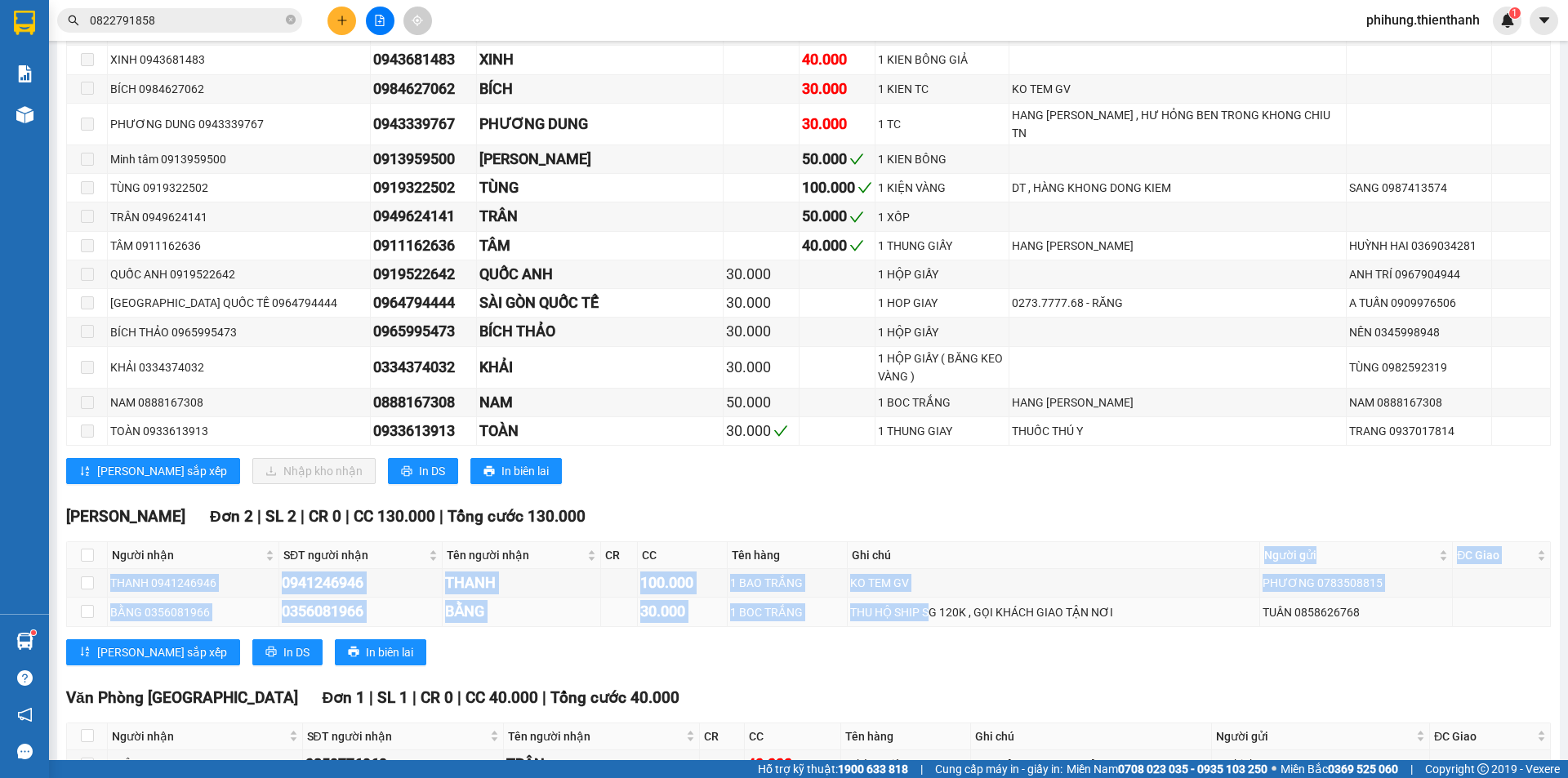
drag, startPoint x: 915, startPoint y: 459, endPoint x: 923, endPoint y: 508, distance: 49.6
click at [923, 541] on table "Người nhận SĐT người nhận Tên người nhận CR CC Tên hàng Ghi chú Người gửi ĐC Gi…" at bounding box center [809, 584] width 1484 height 86
click at [993, 569] on td "KO TEM GV" at bounding box center [1054, 583] width 413 height 29
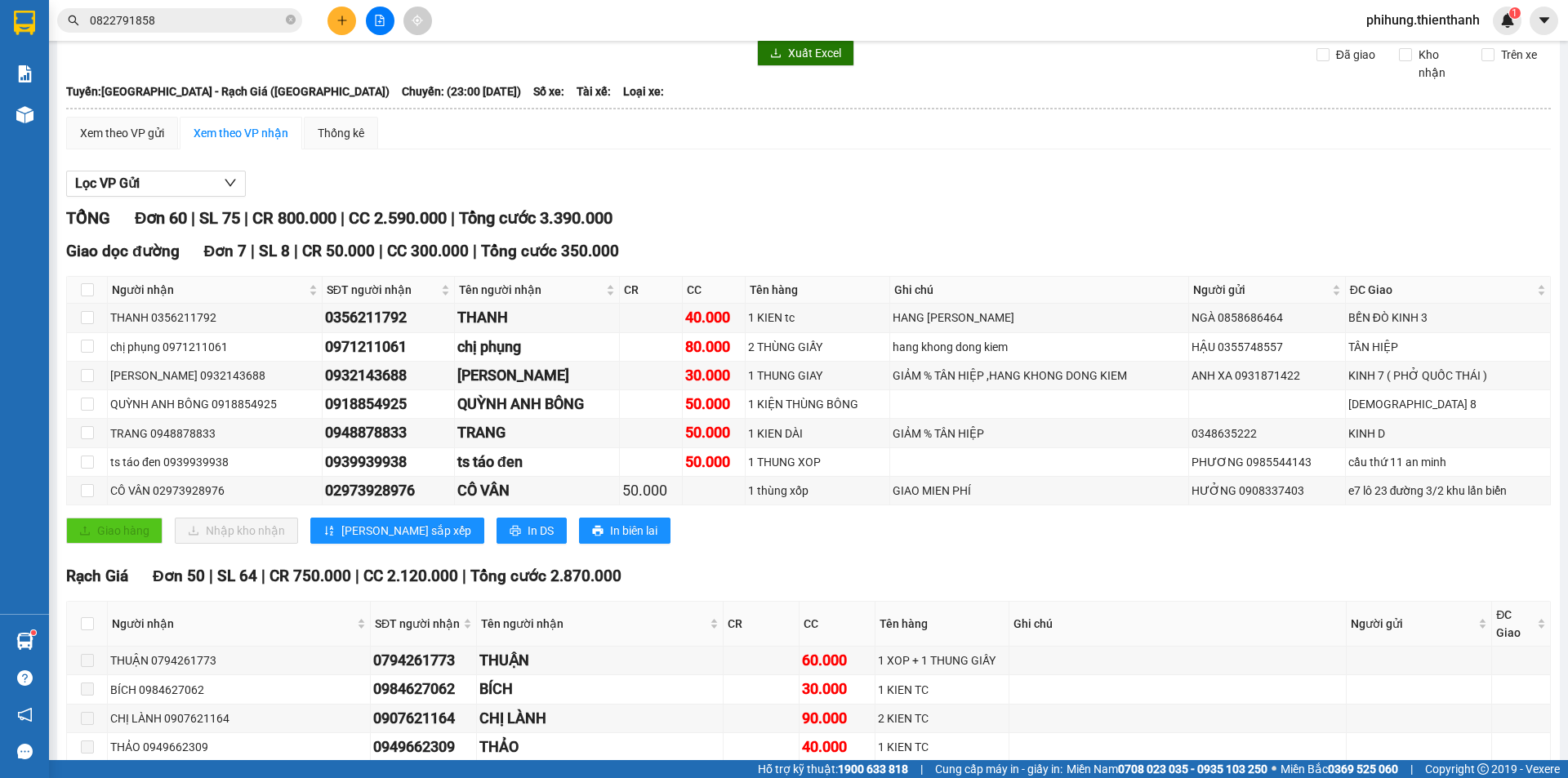
scroll to position [0, 0]
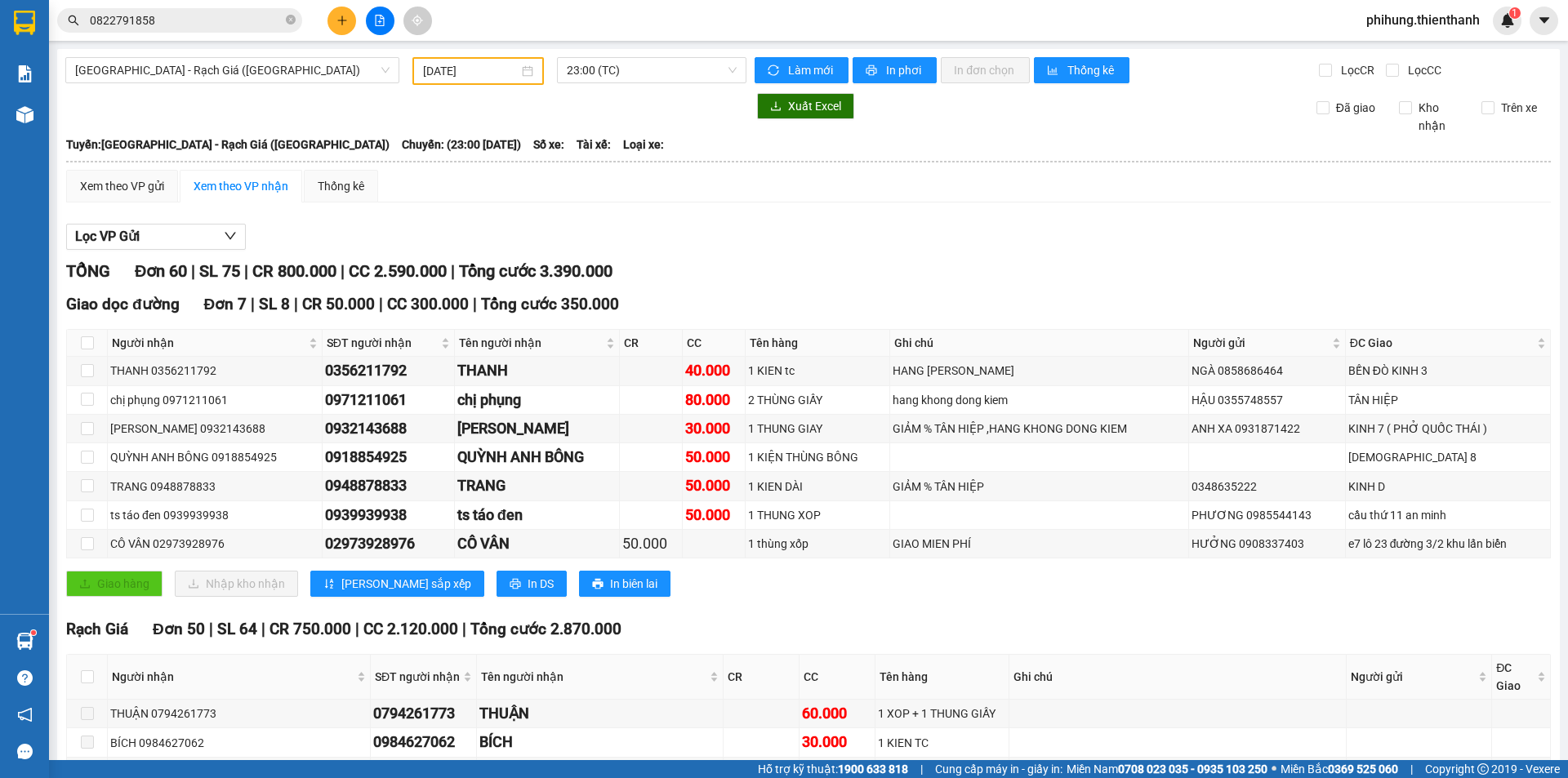
click at [349, 2] on div "Kết quả tìm kiếm ( 1 ) Bộ lọc Mã ĐH Trạng thái Món hàng Thu hộ Tổng cước Chưa c…" at bounding box center [784, 20] width 1568 height 41
click at [344, 16] on icon "plus" at bounding box center [341, 20] width 11 height 11
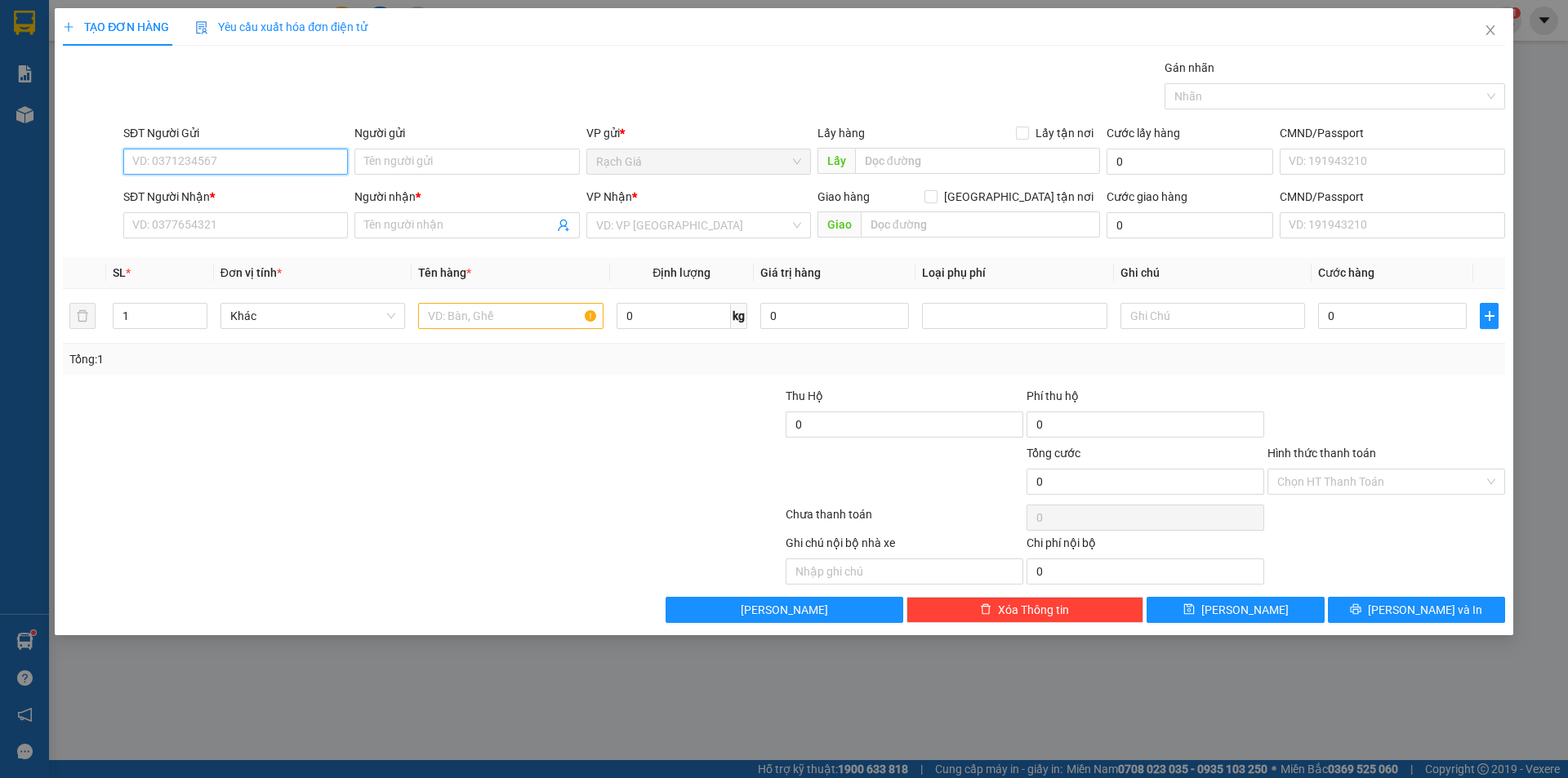
click at [771, 173] on span "Rạch Giá" at bounding box center [698, 161] width 205 height 25
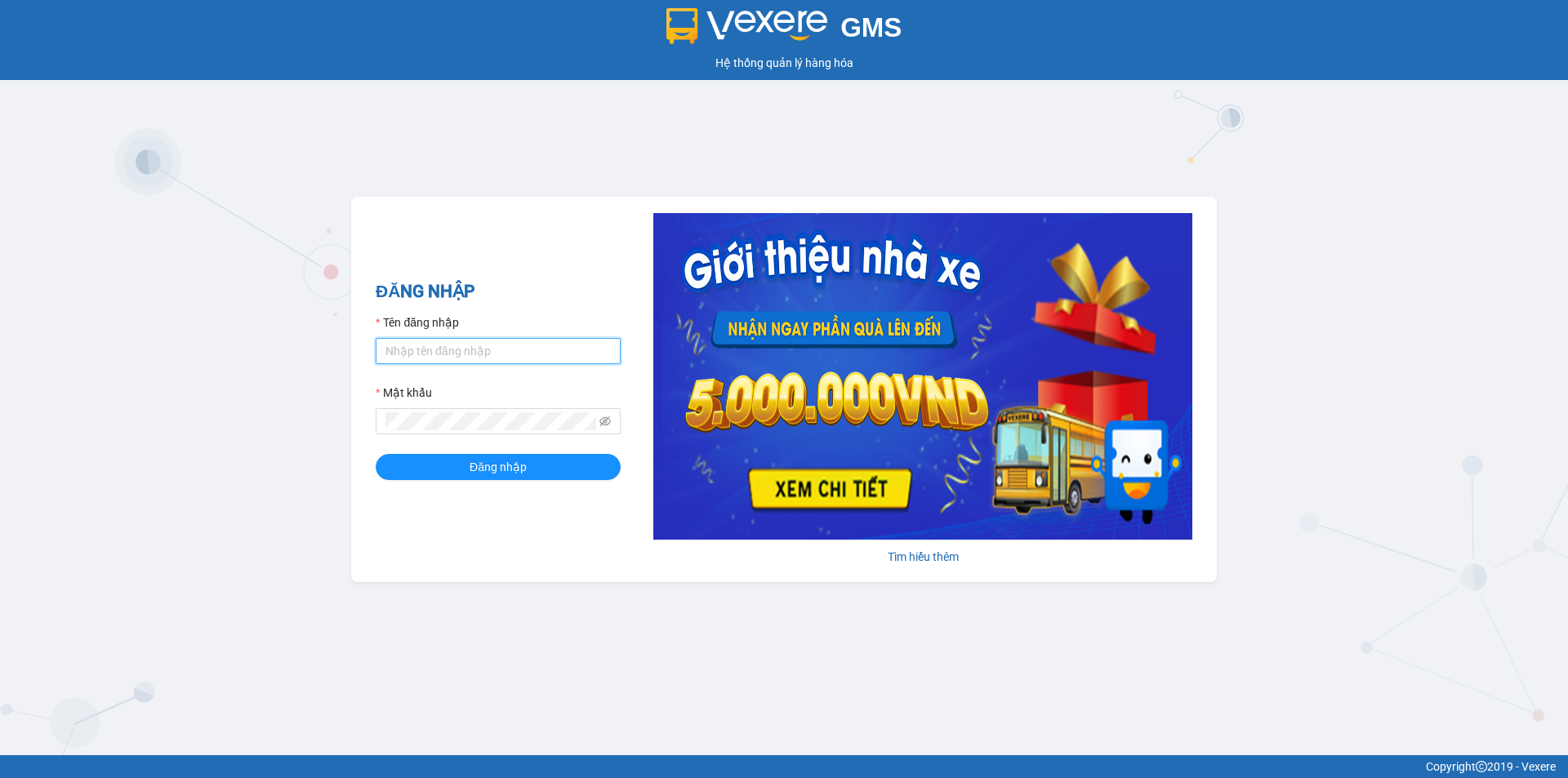
click at [564, 363] on input "Tên đăng nhập" at bounding box center [498, 351] width 245 height 26
type input "phihung.thienthanh"
click at [376, 454] on button "Đăng nhập" at bounding box center [498, 467] width 245 height 26
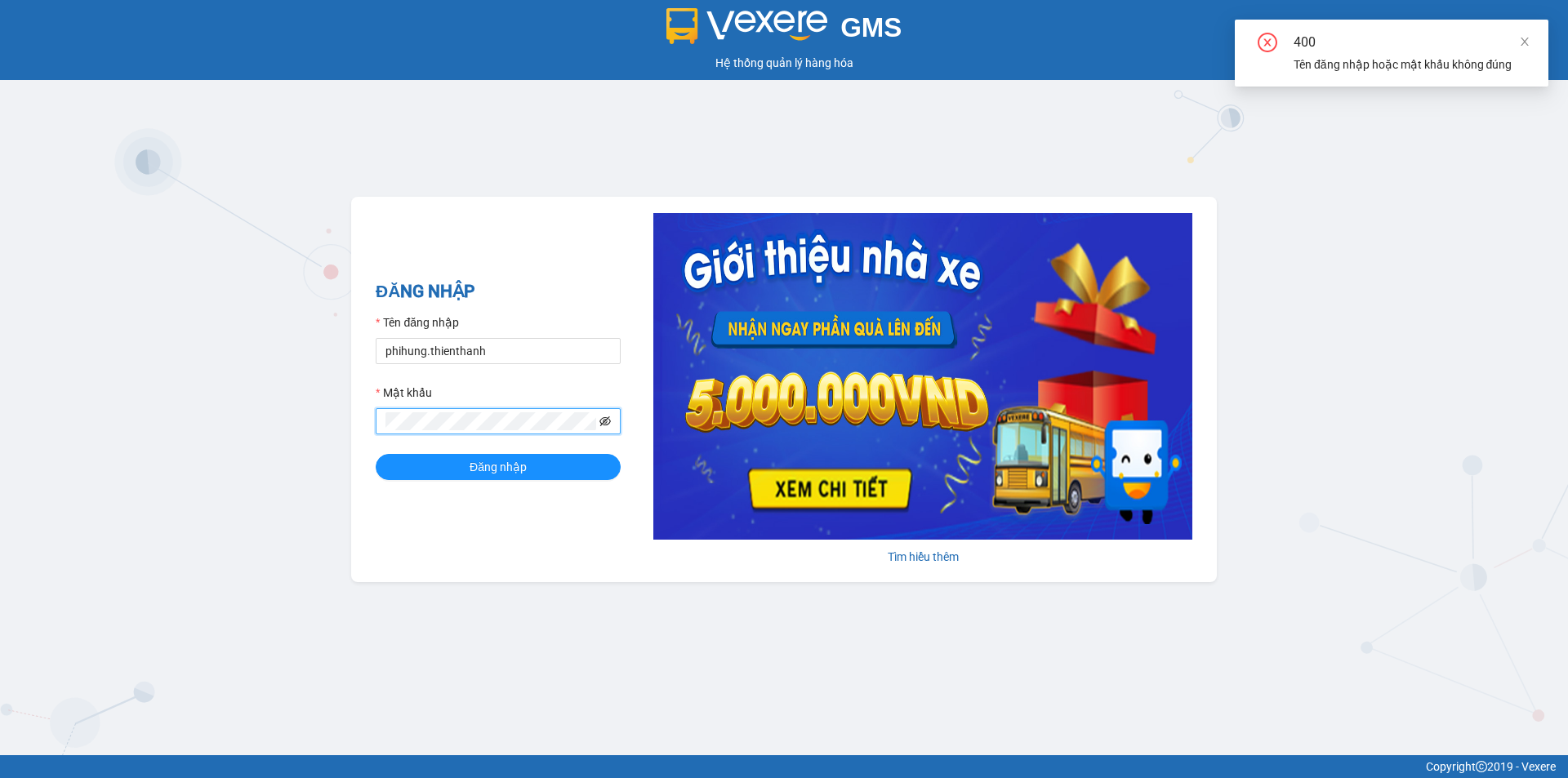
click at [606, 427] on icon "eye-invisible" at bounding box center [605, 421] width 11 height 11
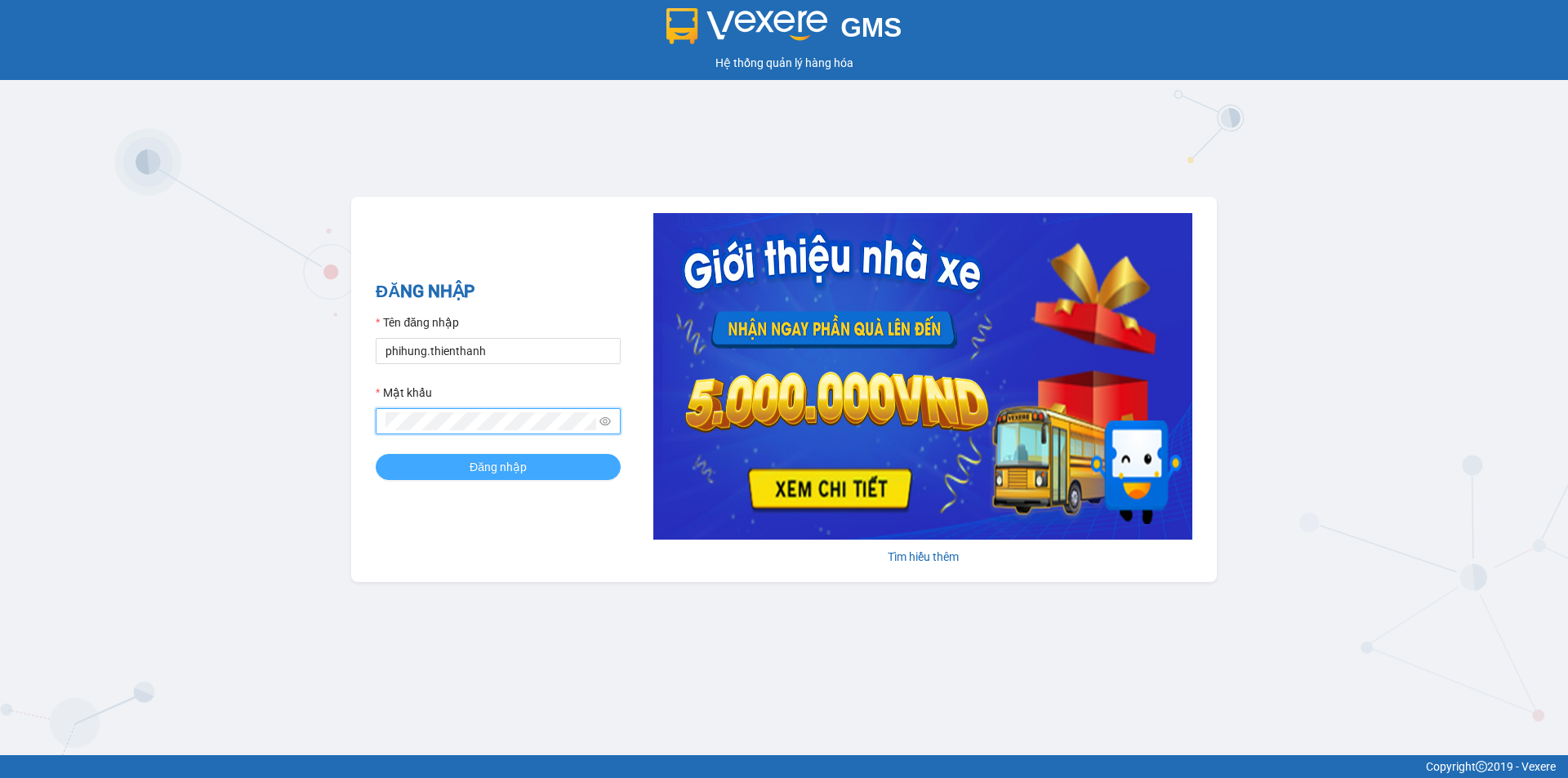
click at [459, 458] on button "Đăng nhập" at bounding box center [498, 467] width 245 height 26
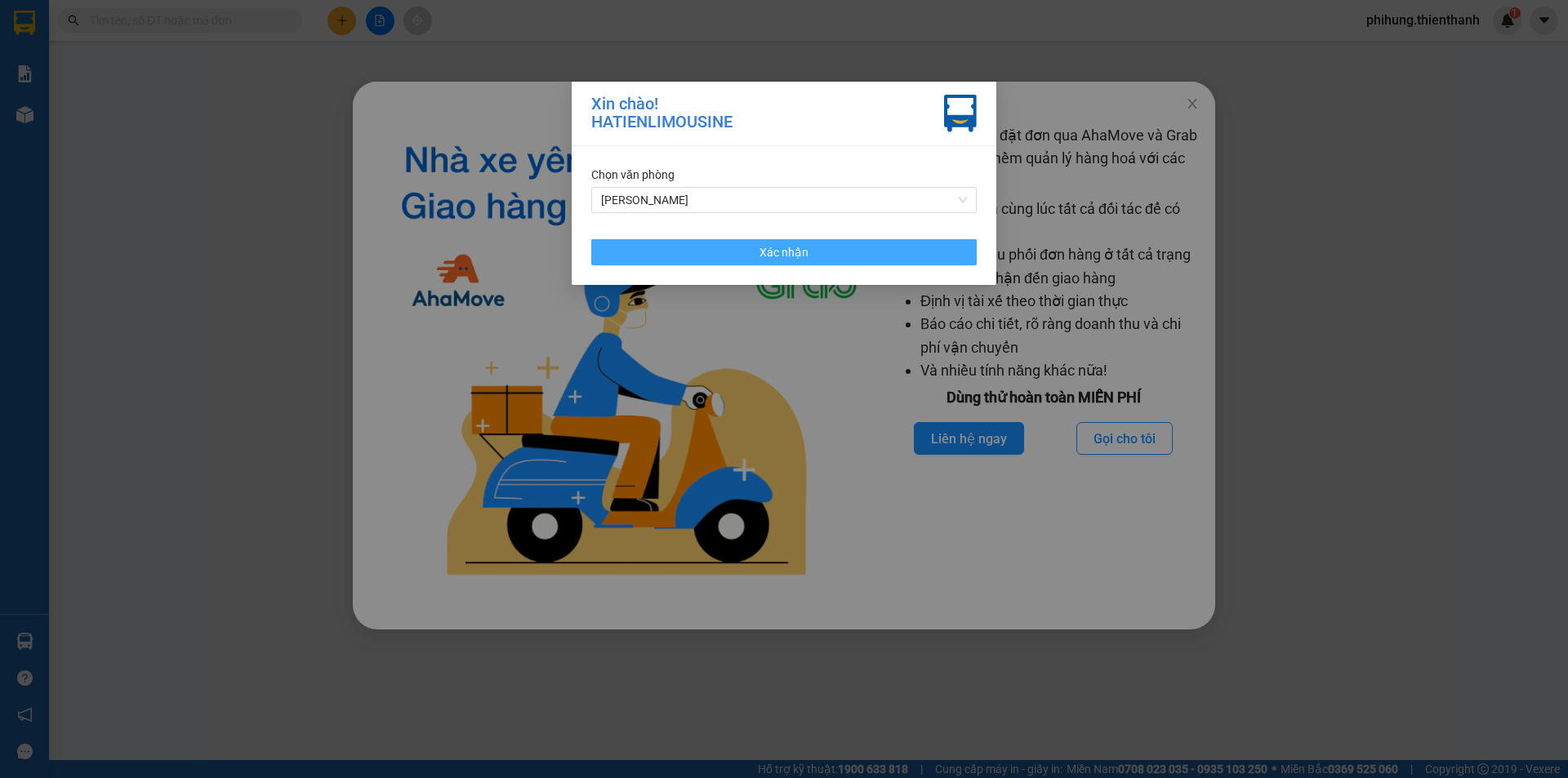
click at [769, 249] on span "Xác nhận" at bounding box center [783, 253] width 49 height 18
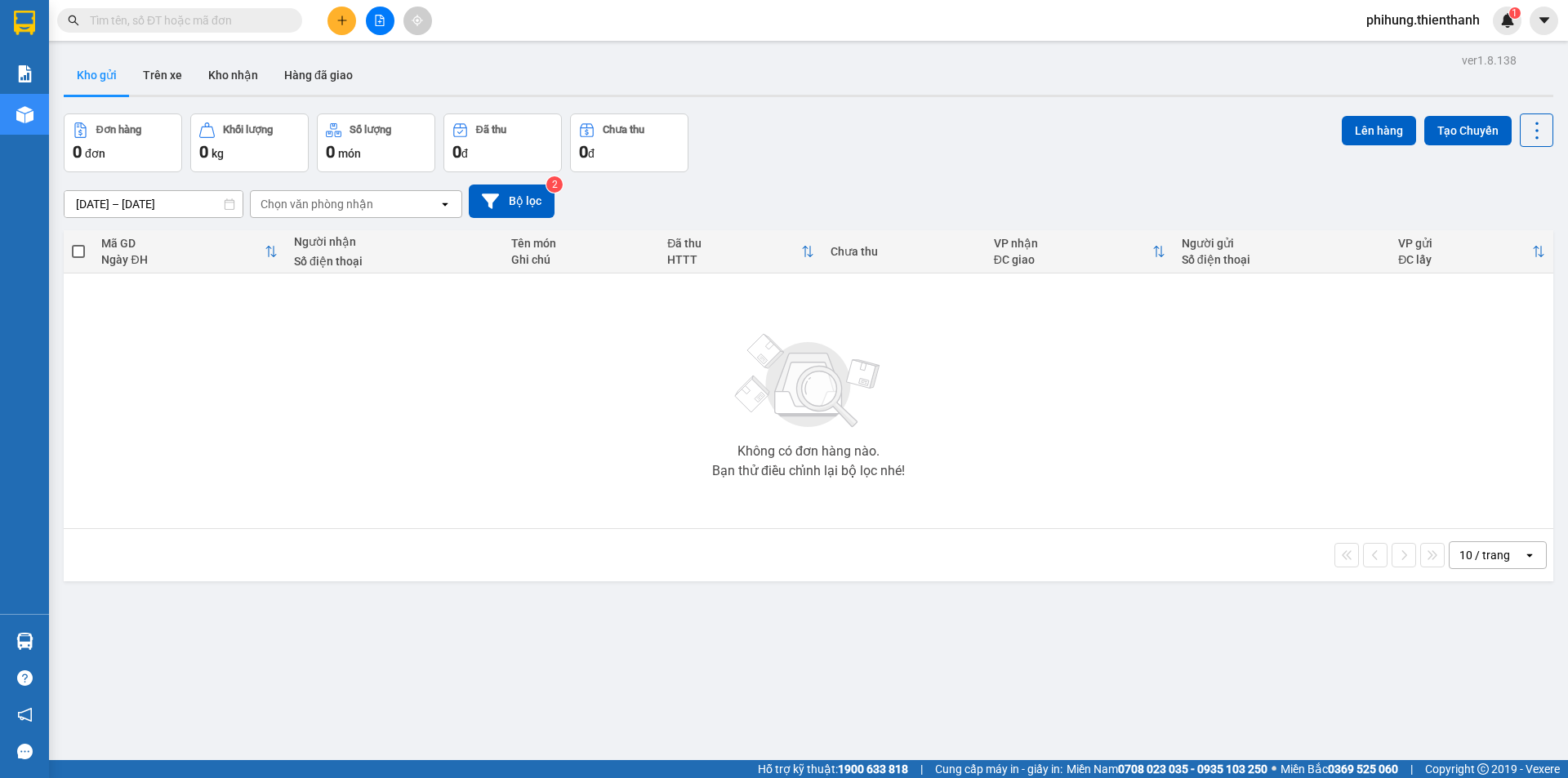
click at [348, 17] on button at bounding box center [341, 21] width 29 height 29
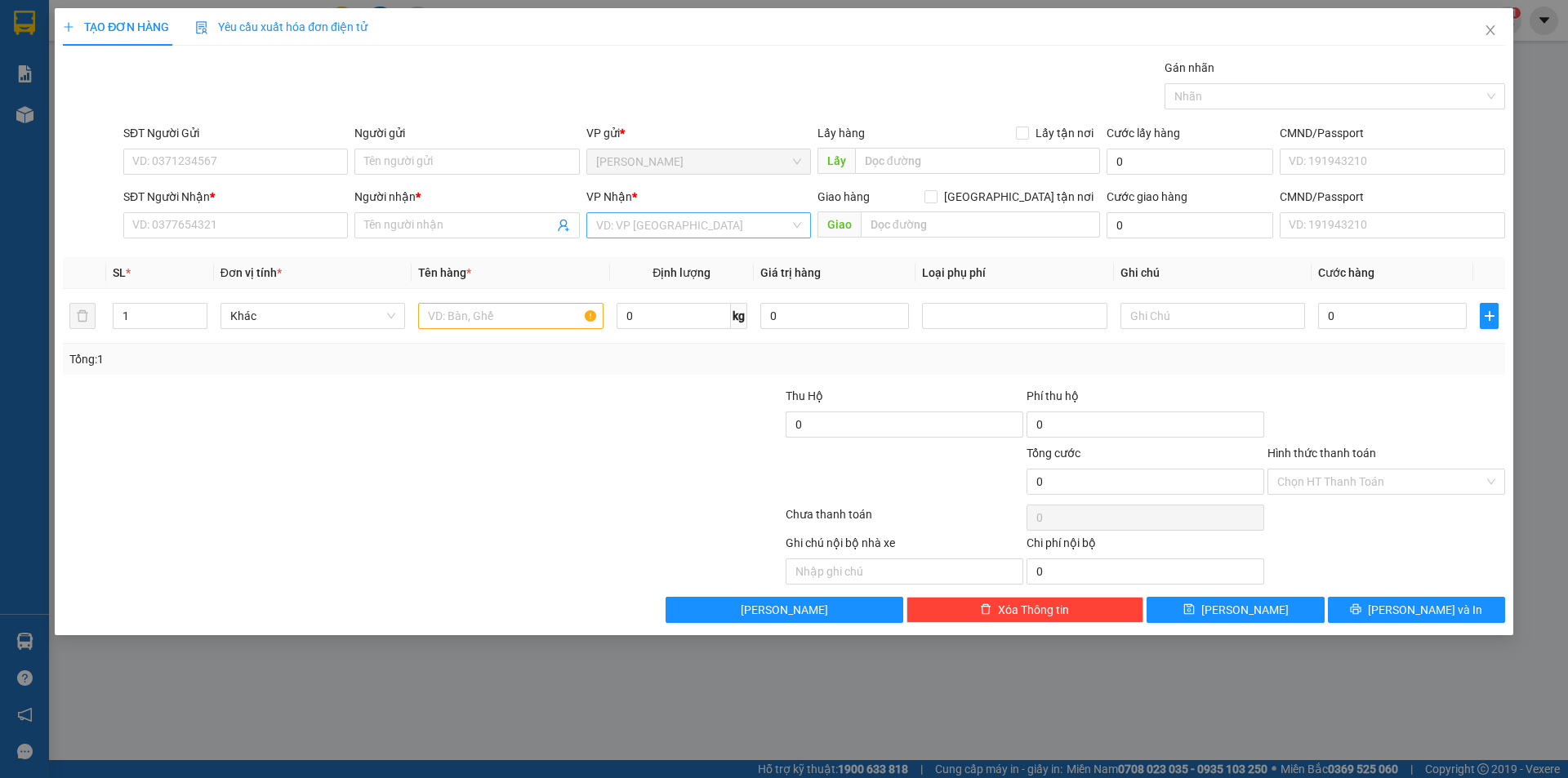
click at [686, 224] on input "search" at bounding box center [692, 225] width 194 height 25
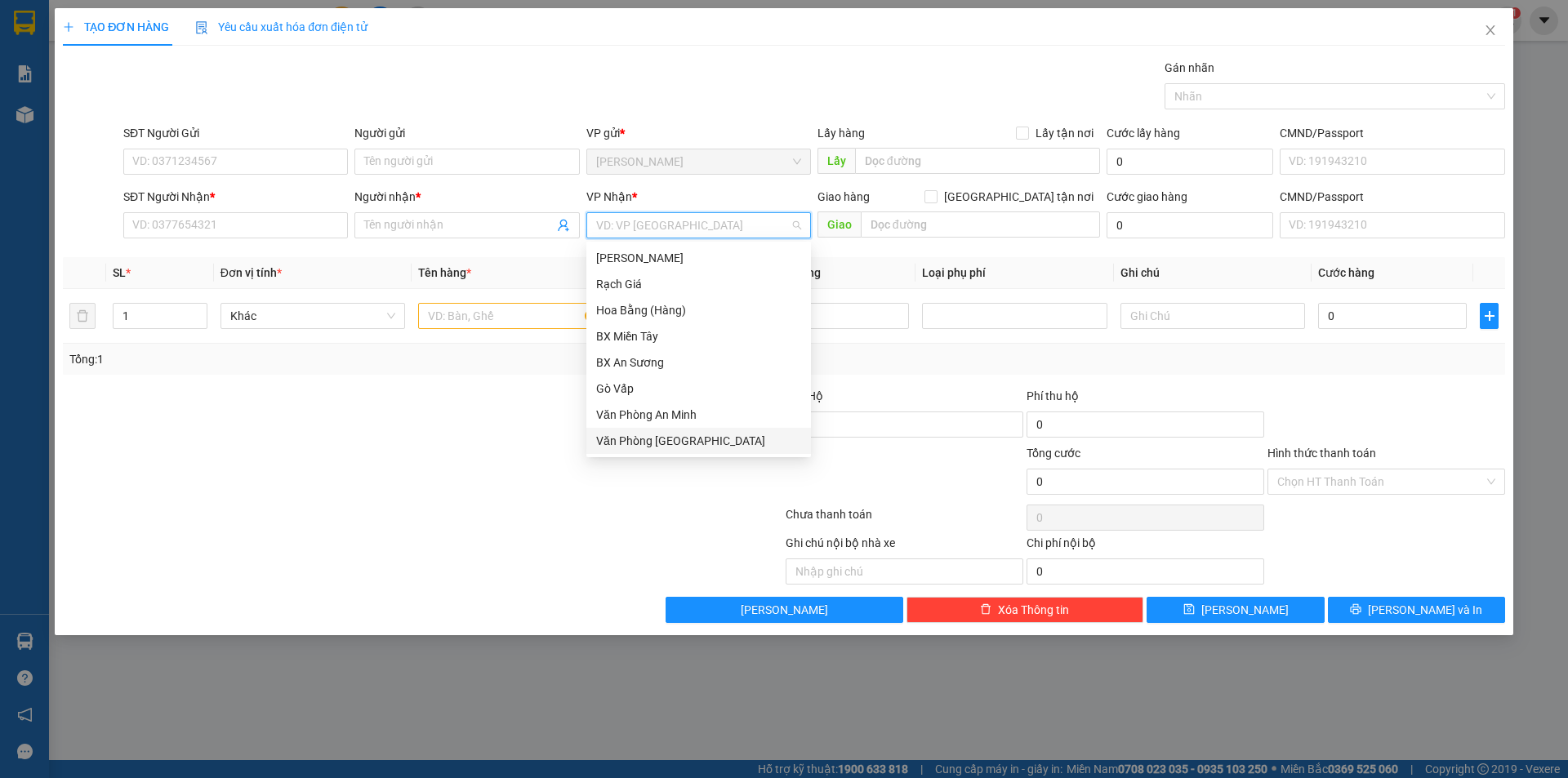
click at [497, 466] on div at bounding box center [302, 473] width 482 height 57
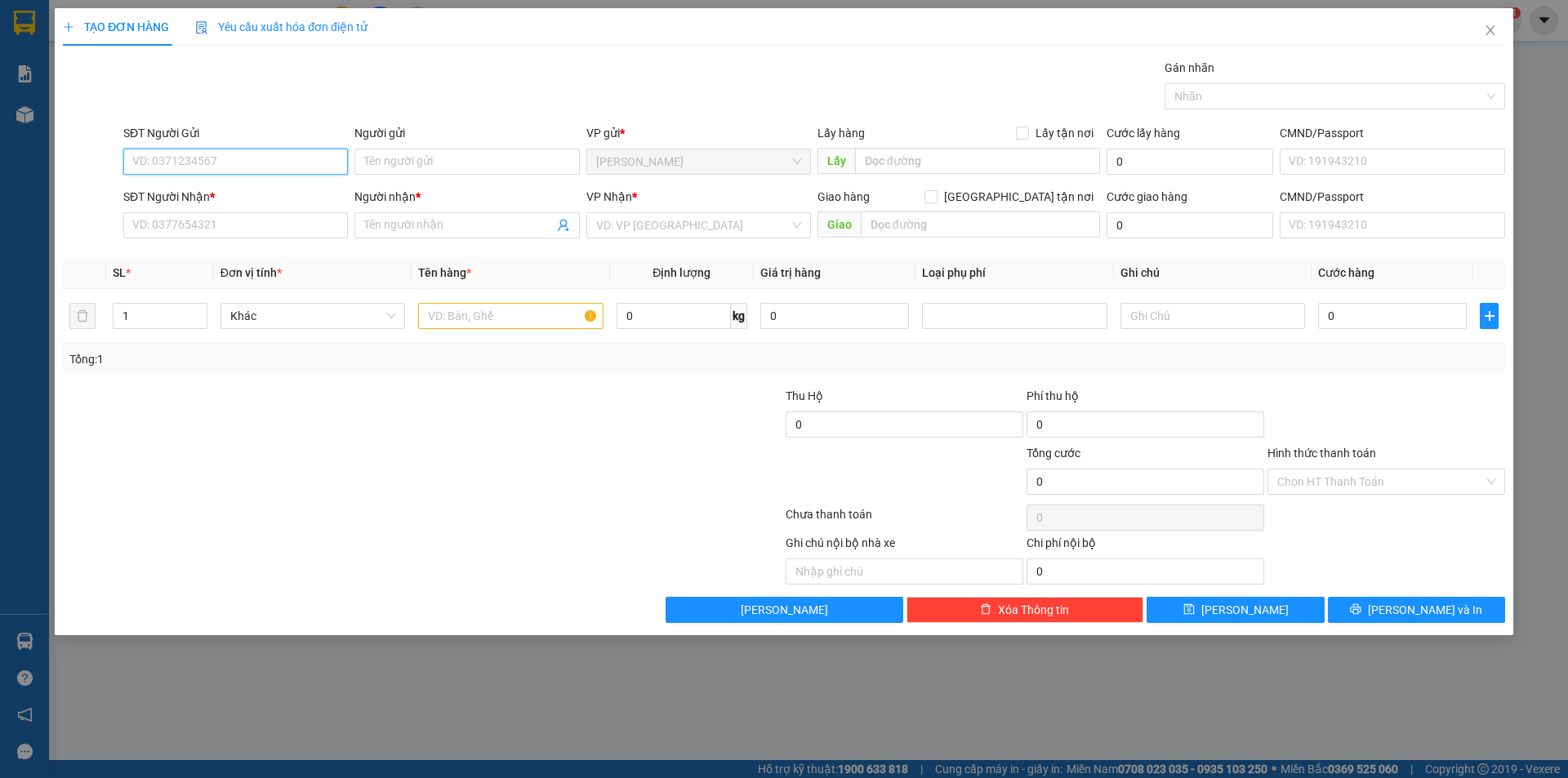
click at [256, 162] on input "SĐT Người Gửi" at bounding box center [236, 161] width 225 height 26
click at [243, 222] on input "SĐT Người Nhận *" at bounding box center [236, 225] width 225 height 26
click at [448, 181] on form "SĐT Người Gửi VD: 0371234567 Người gửi Tên người gửi VP gửi * Hà Tiên Lấy hàng …" at bounding box center [784, 184] width 1443 height 120
click at [449, 233] on input "Người nhận *" at bounding box center [459, 226] width 189 height 18
click at [1493, 21] on span "Close" at bounding box center [1490, 31] width 46 height 46
